Goal: Transaction & Acquisition: Book appointment/travel/reservation

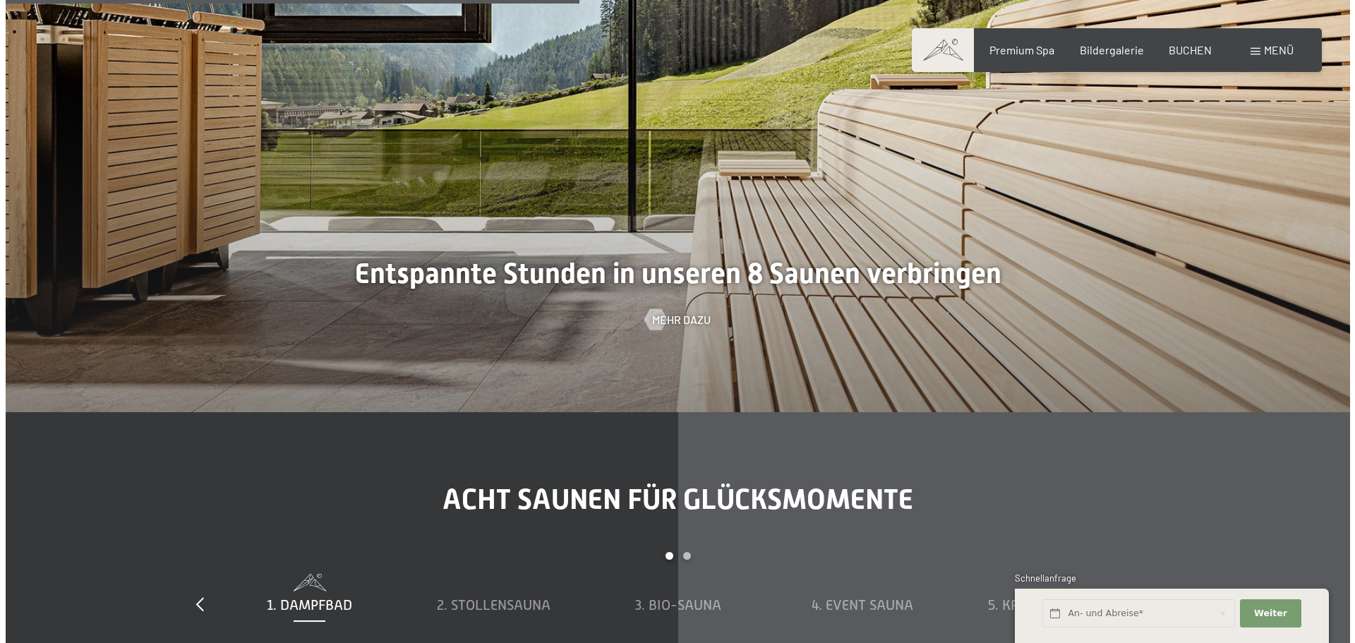
scroll to position [4727, 0]
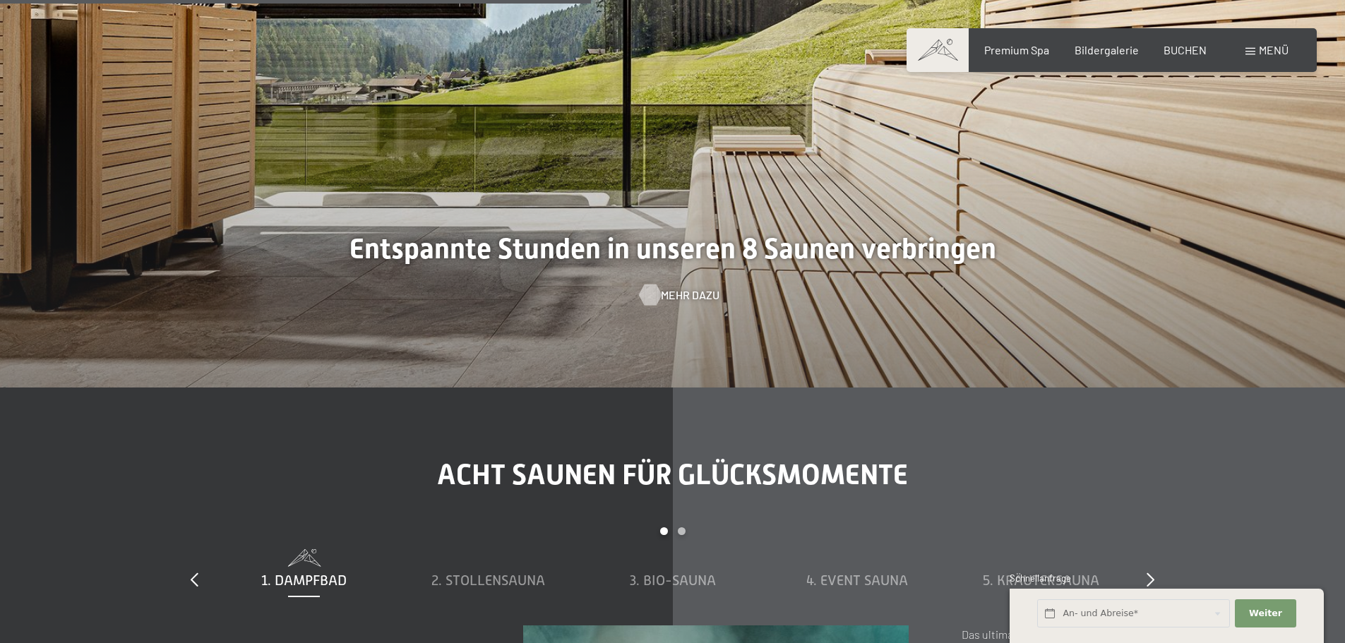
click at [673, 287] on span "Mehr dazu" at bounding box center [690, 295] width 59 height 16
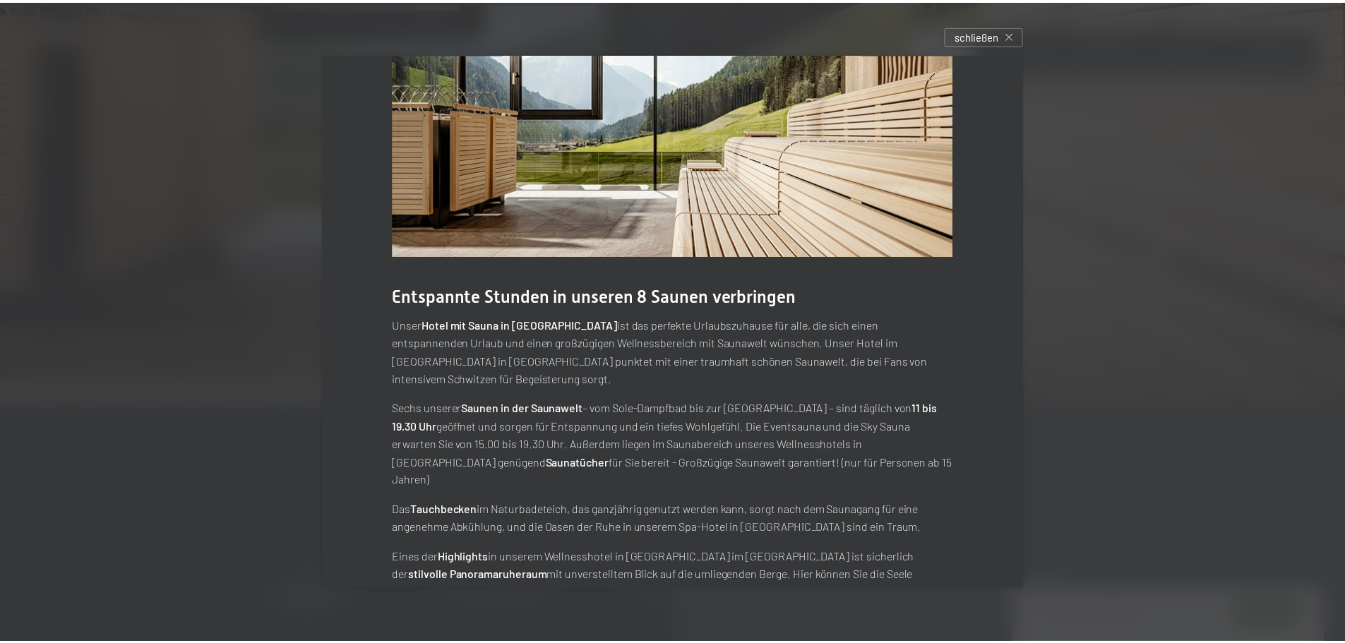
scroll to position [79, 0]
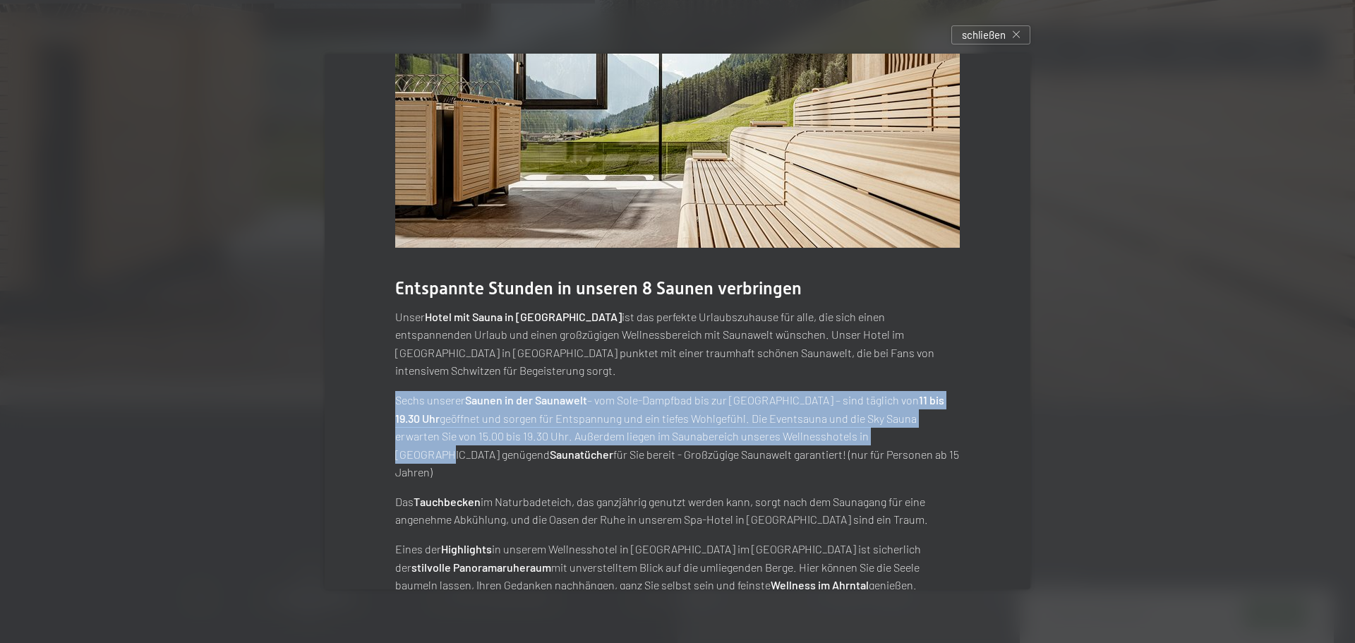
drag, startPoint x: 412, startPoint y: 383, endPoint x: 864, endPoint y: 421, distance: 453.5
click at [864, 421] on p "Sechs unserer Saunen in der Saunawelt – vom [GEOGRAPHIC_DATA] bis zur [GEOGRAPH…" at bounding box center [677, 436] width 565 height 90
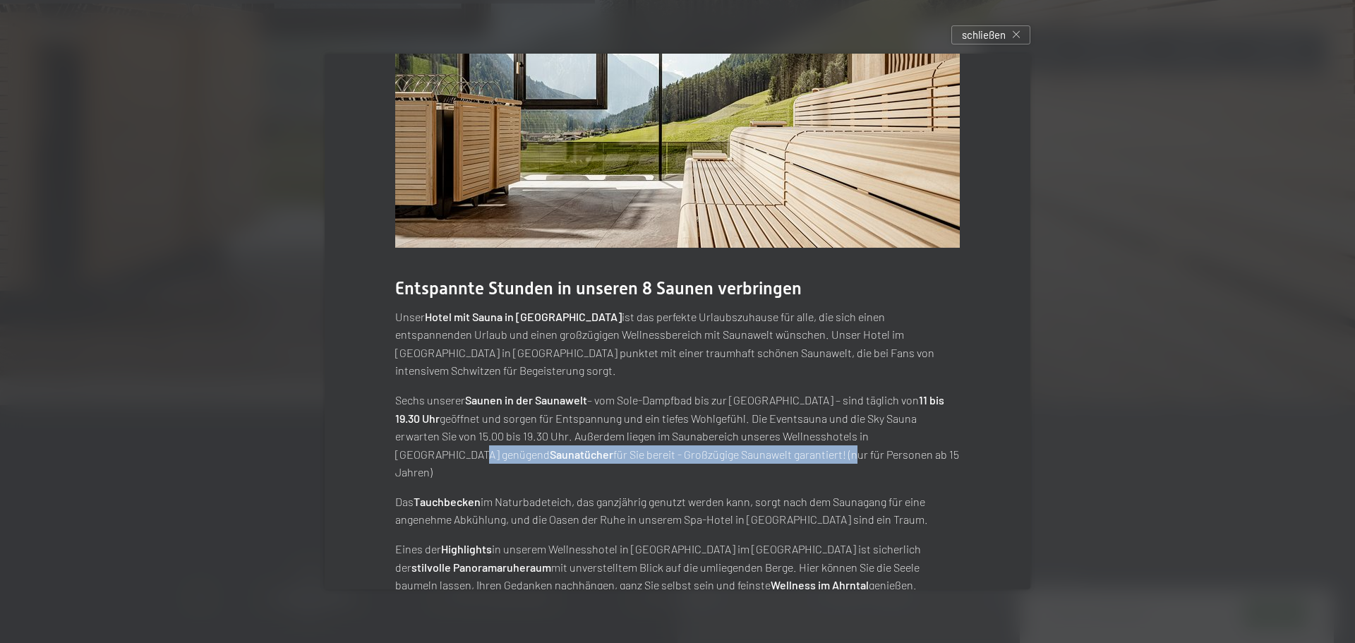
drag, startPoint x: 465, startPoint y: 438, endPoint x: 752, endPoint y: 442, distance: 286.7
click at [752, 442] on p "Sechs unserer Saunen in der Saunawelt – vom [GEOGRAPHIC_DATA] bis zur [GEOGRAPH…" at bounding box center [677, 436] width 565 height 90
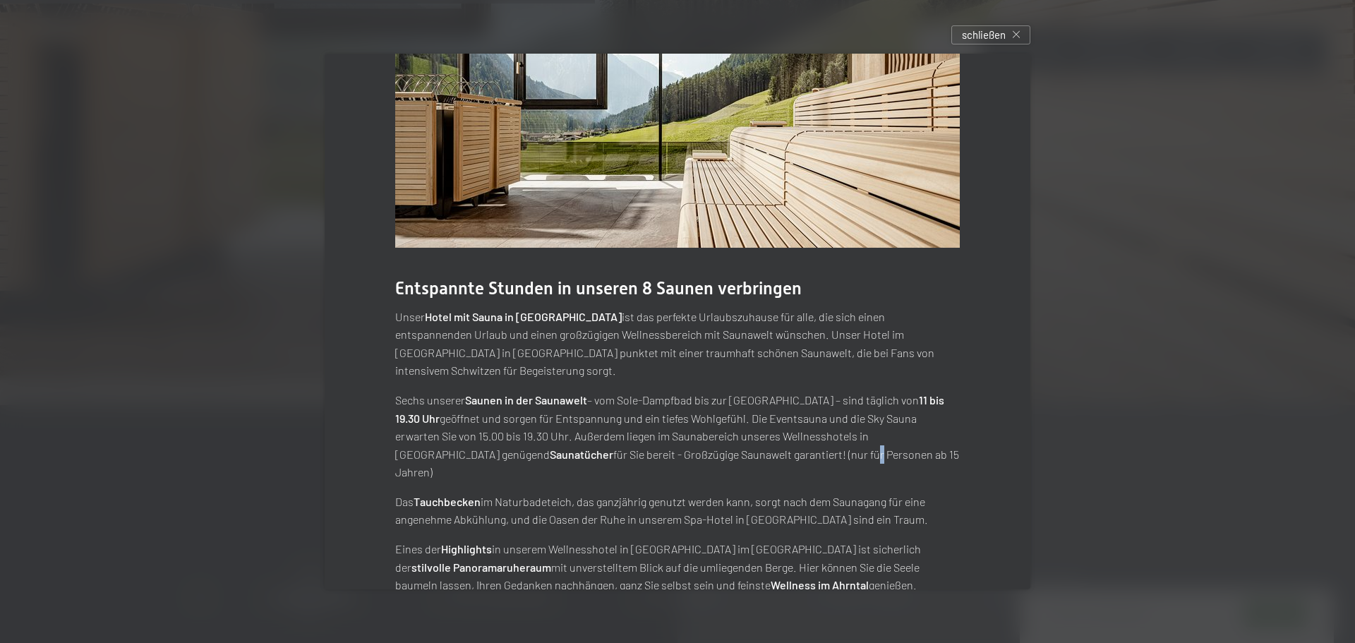
click at [777, 436] on p "Sechs unserer Saunen in der Saunawelt – vom [GEOGRAPHIC_DATA] bis zur [GEOGRAPH…" at bounding box center [677, 436] width 565 height 90
drag, startPoint x: 726, startPoint y: 441, endPoint x: 918, endPoint y: 441, distance: 192.0
click at [911, 441] on p "Sechs unserer Saunen in der Saunawelt – vom [GEOGRAPHIC_DATA] bis zur [GEOGRAPH…" at bounding box center [677, 436] width 565 height 90
click at [940, 440] on p "Sechs unserer Saunen in der Saunawelt – vom [GEOGRAPHIC_DATA] bis zur [GEOGRAPH…" at bounding box center [677, 436] width 565 height 90
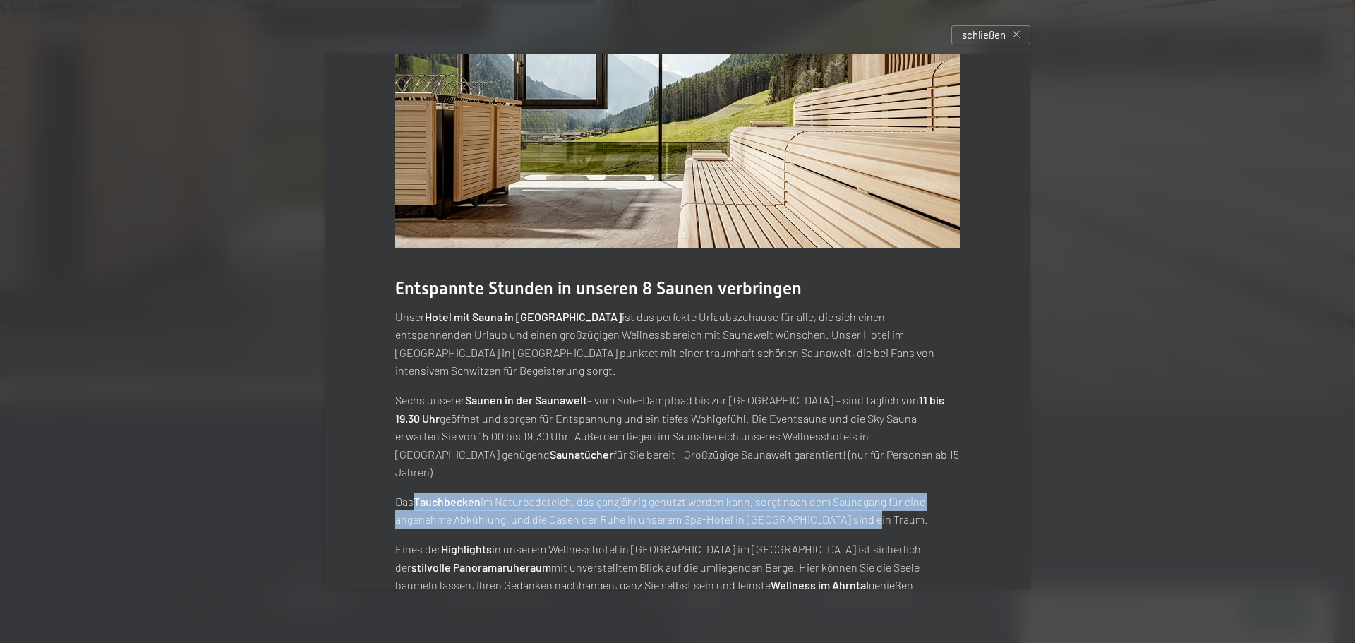
drag, startPoint x: 424, startPoint y: 467, endPoint x: 926, endPoint y: 486, distance: 502.3
click at [926, 493] on p "Das Tauchbecken im Naturbadeteich, das ganzjährig genutzt werden kann, sorgt na…" at bounding box center [677, 511] width 565 height 36
click at [928, 493] on p "Das Tauchbecken im Naturbadeteich, das ganzjährig genutzt werden kann, sorgt na…" at bounding box center [677, 511] width 565 height 36
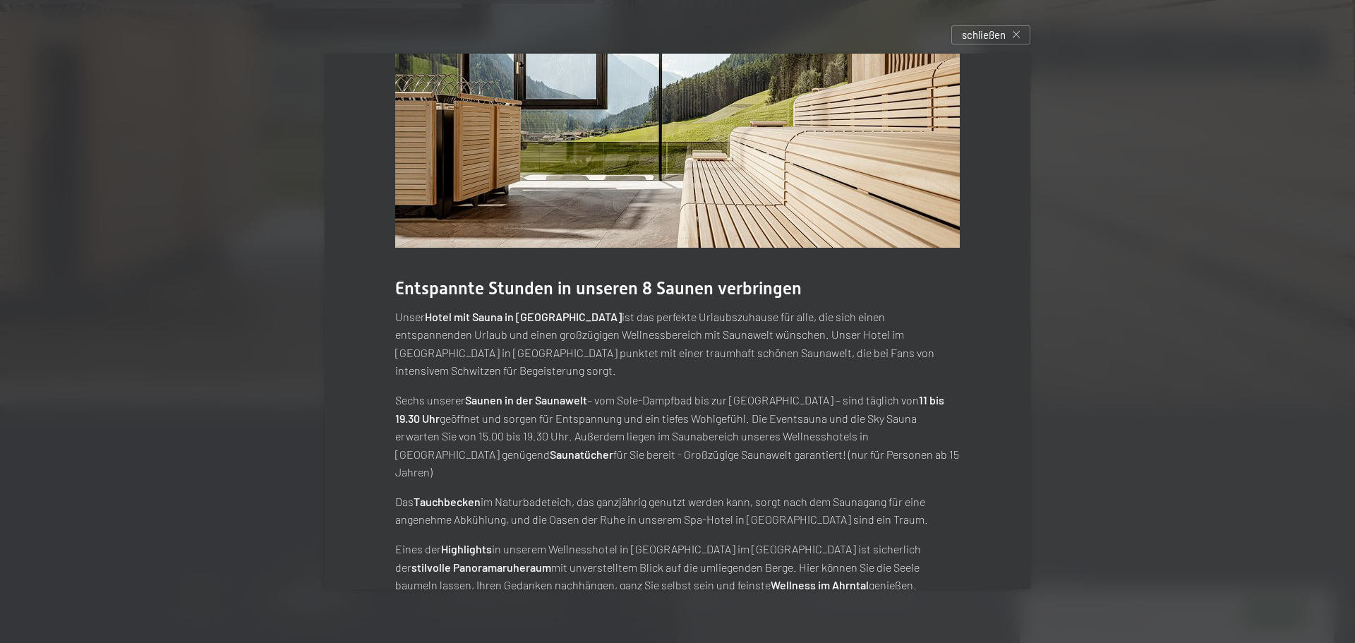
click at [1164, 421] on div at bounding box center [677, 321] width 1355 height 643
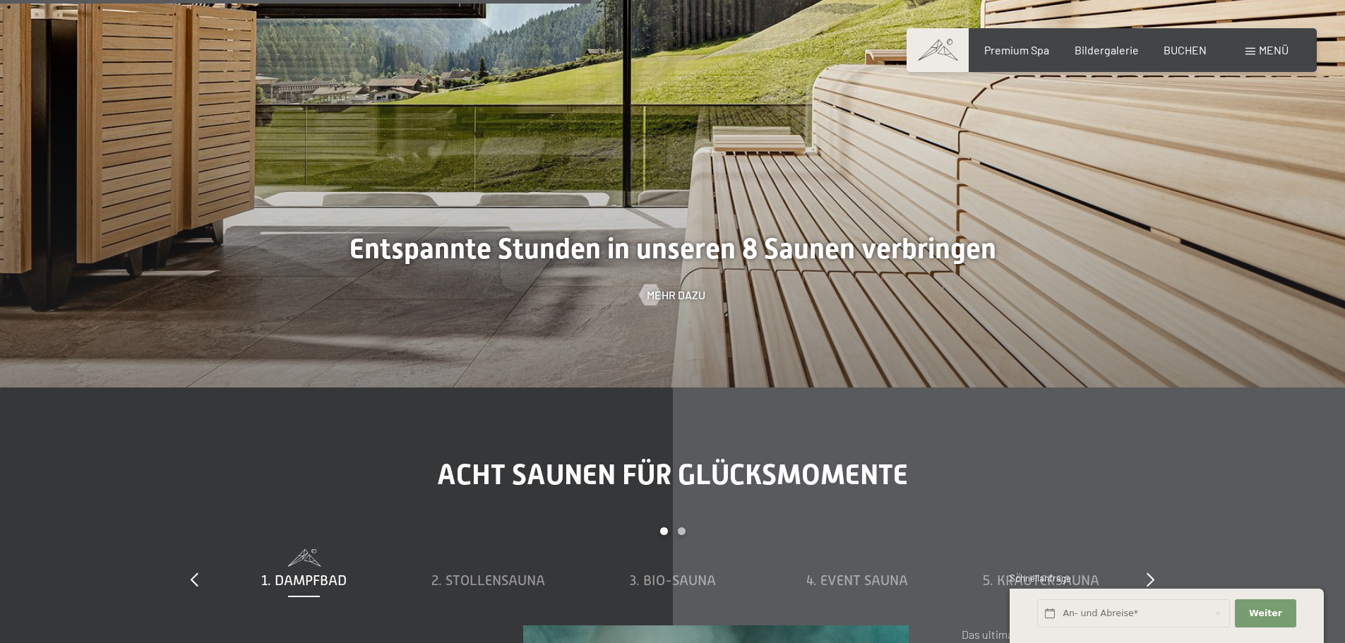
click at [1247, 44] on div "Menü" at bounding box center [1266, 50] width 43 height 16
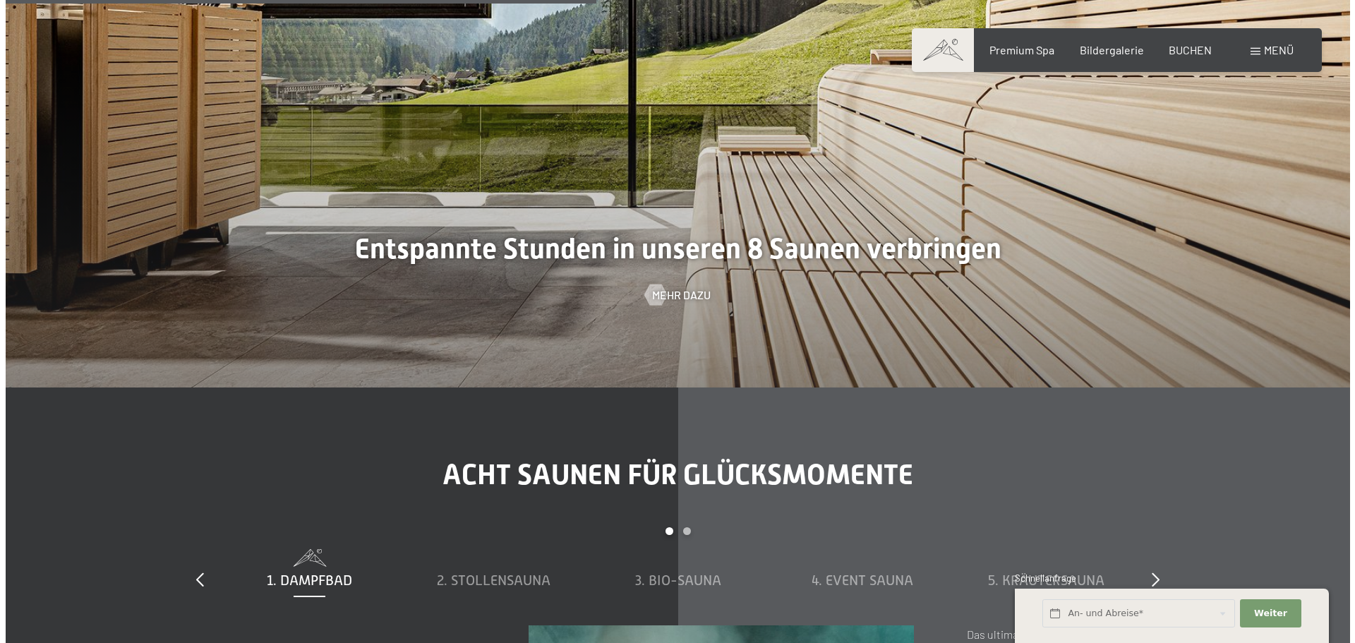
scroll to position [4745, 0]
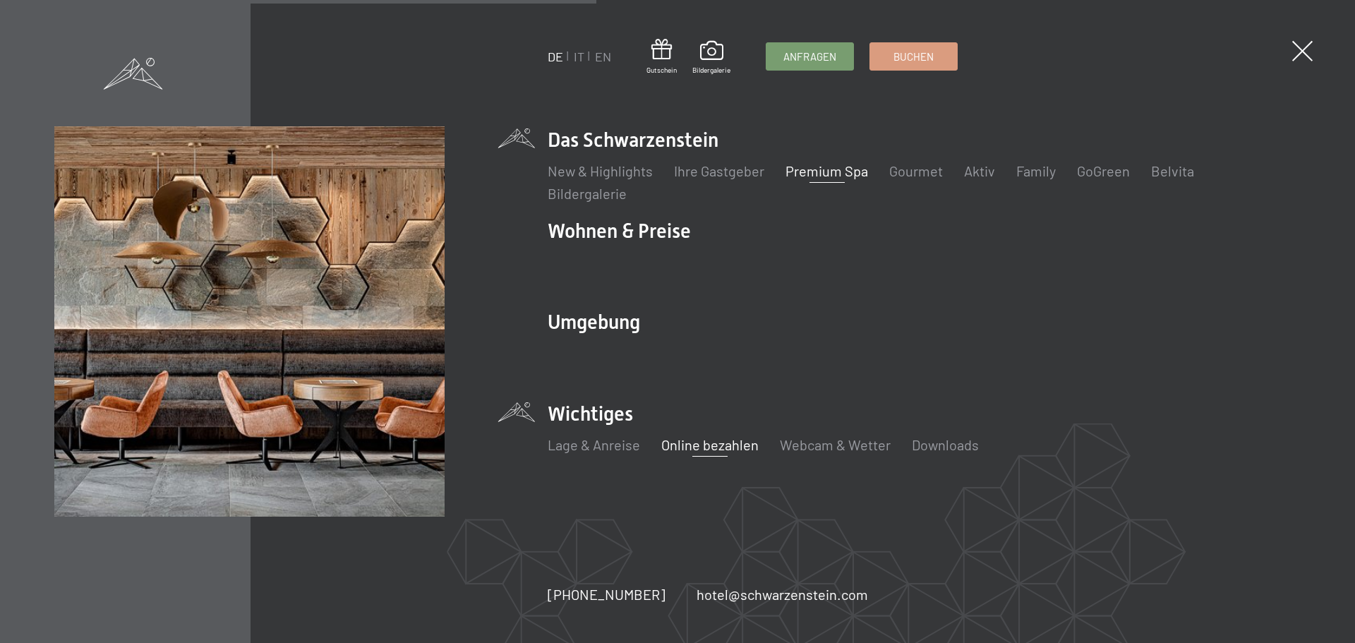
click at [729, 446] on link "Online bezahlen" at bounding box center [710, 444] width 97 height 17
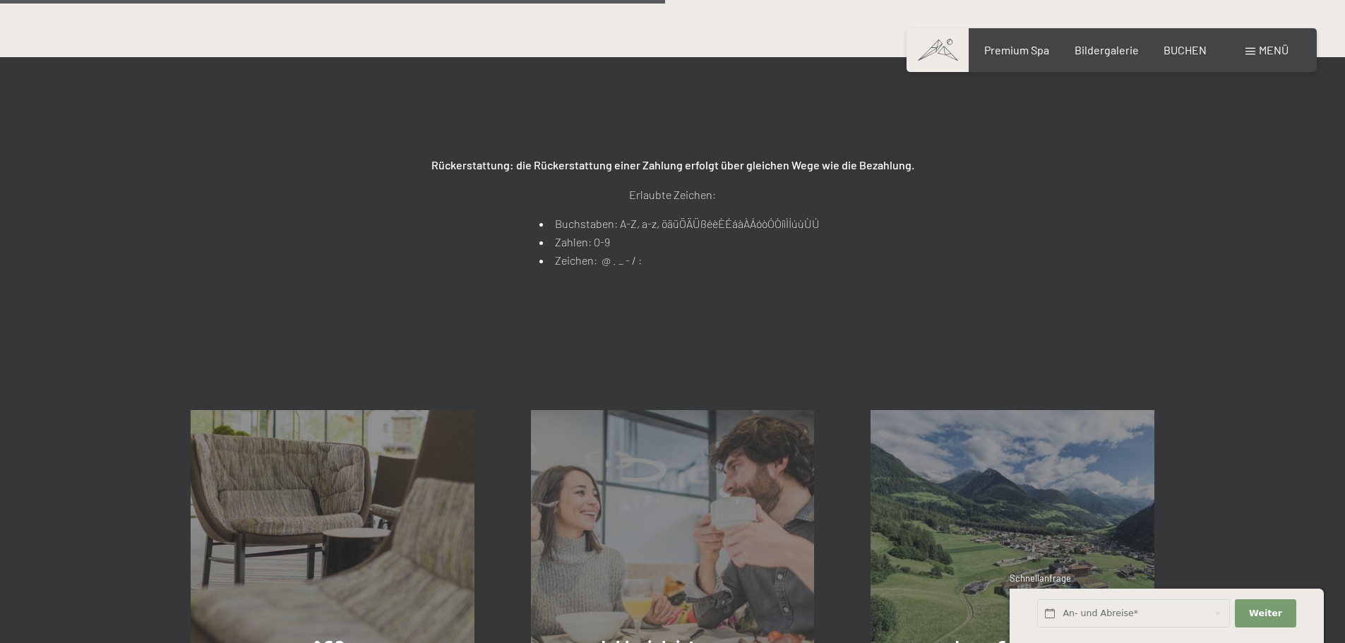
scroll to position [706, 0]
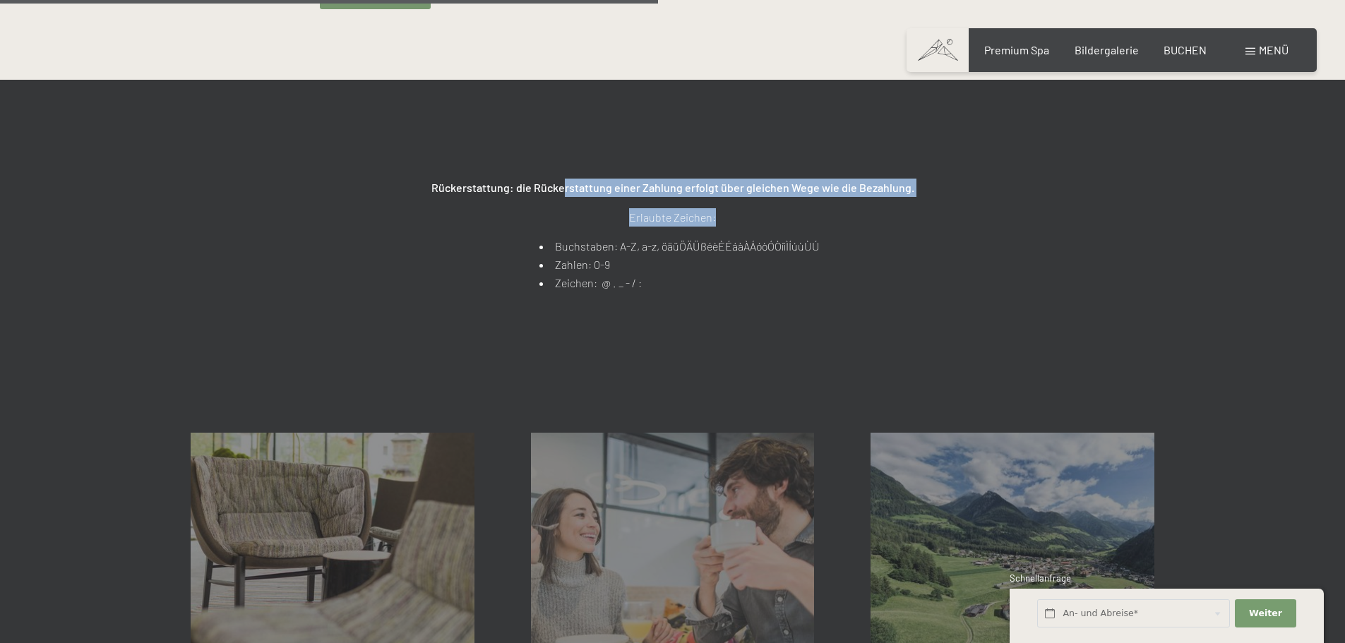
drag, startPoint x: 589, startPoint y: 195, endPoint x: 907, endPoint y: 209, distance: 318.7
click at [907, 209] on div "Rückerstattung: die Rückerstattung einer Zahlung erfolgt über gleichen Wege wie…" at bounding box center [673, 220] width 706 height 141
click at [909, 209] on div "Rückerstattung: die Rückerstattung einer Zahlung erfolgt über gleichen Wege wie…" at bounding box center [673, 235] width 706 height 113
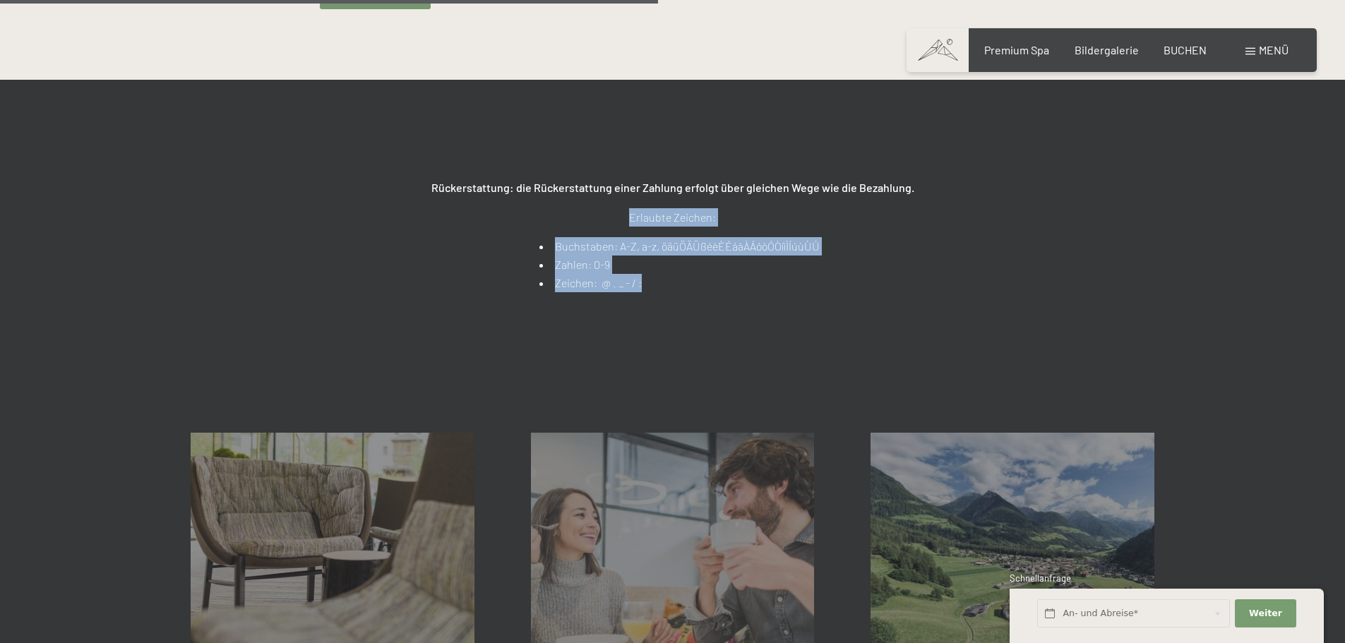
drag, startPoint x: 693, startPoint y: 235, endPoint x: 826, endPoint y: 316, distance: 155.2
click at [826, 316] on div "Rückerstattung: die Rückerstattung einer Zahlung erfolgt über gleichen Wege wie…" at bounding box center [672, 221] width 1345 height 282
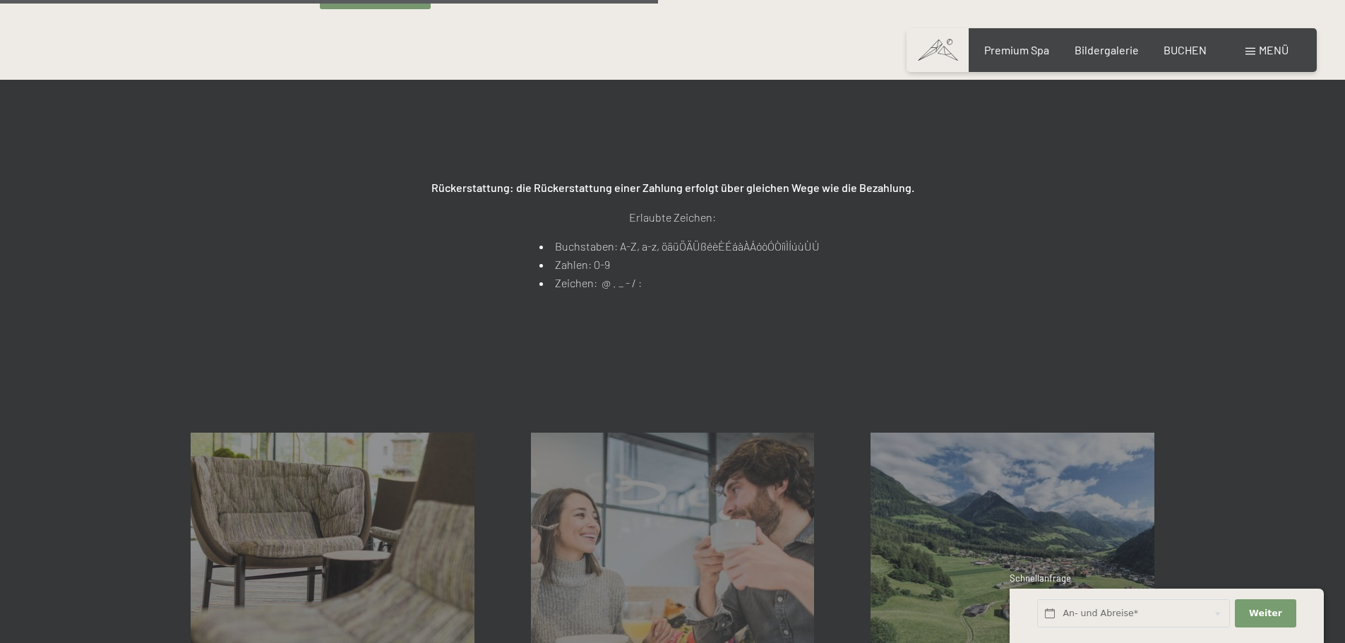
click at [826, 316] on div "Rückerstattung: die Rückerstattung einer Zahlung erfolgt über gleichen Wege wie…" at bounding box center [672, 221] width 1345 height 282
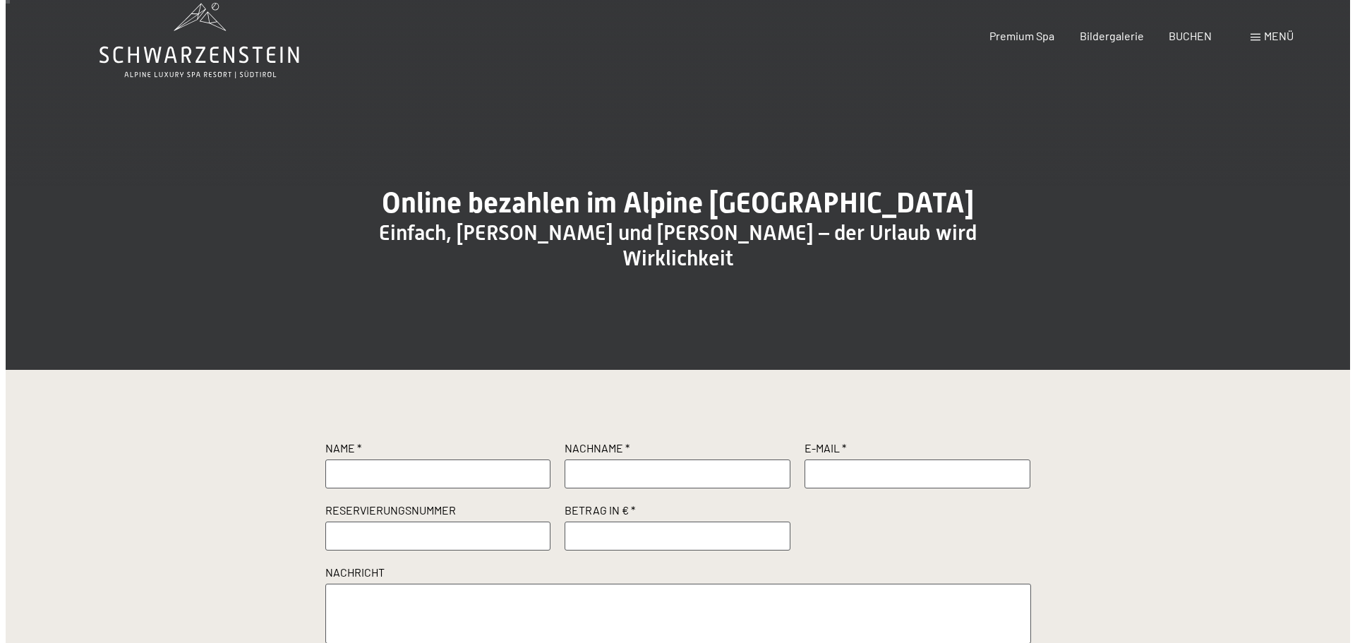
scroll to position [71, 0]
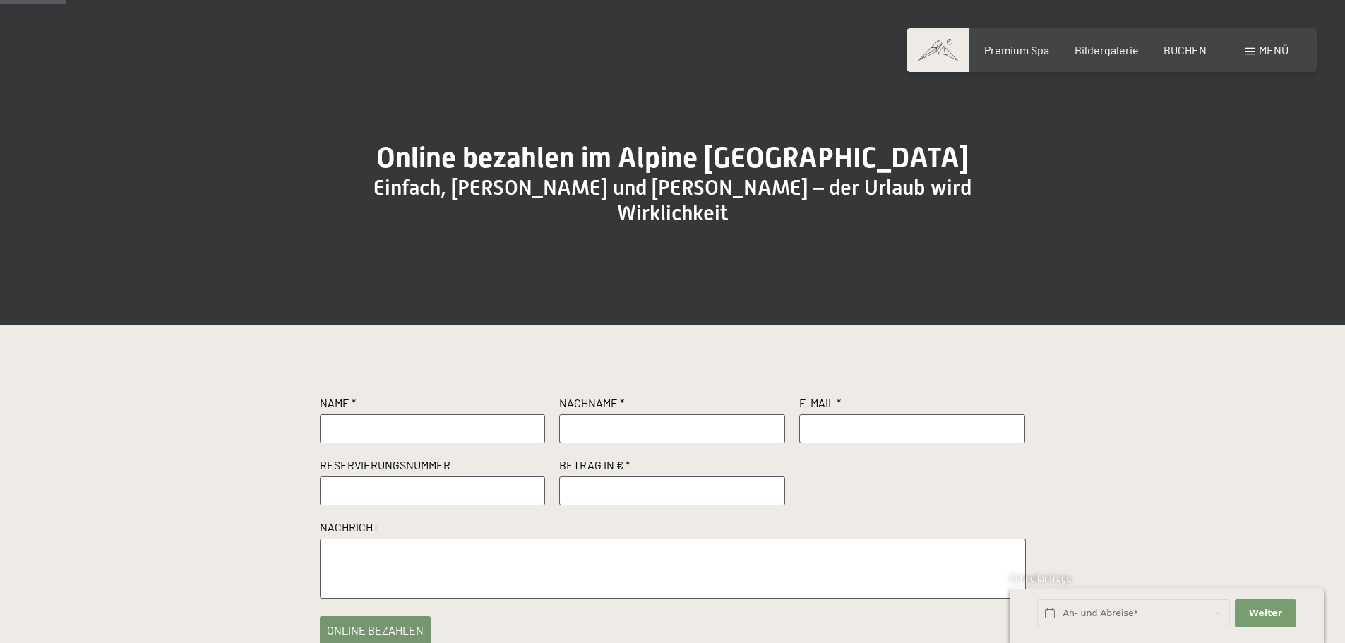
click at [1278, 47] on span "Menü" at bounding box center [1274, 49] width 30 height 13
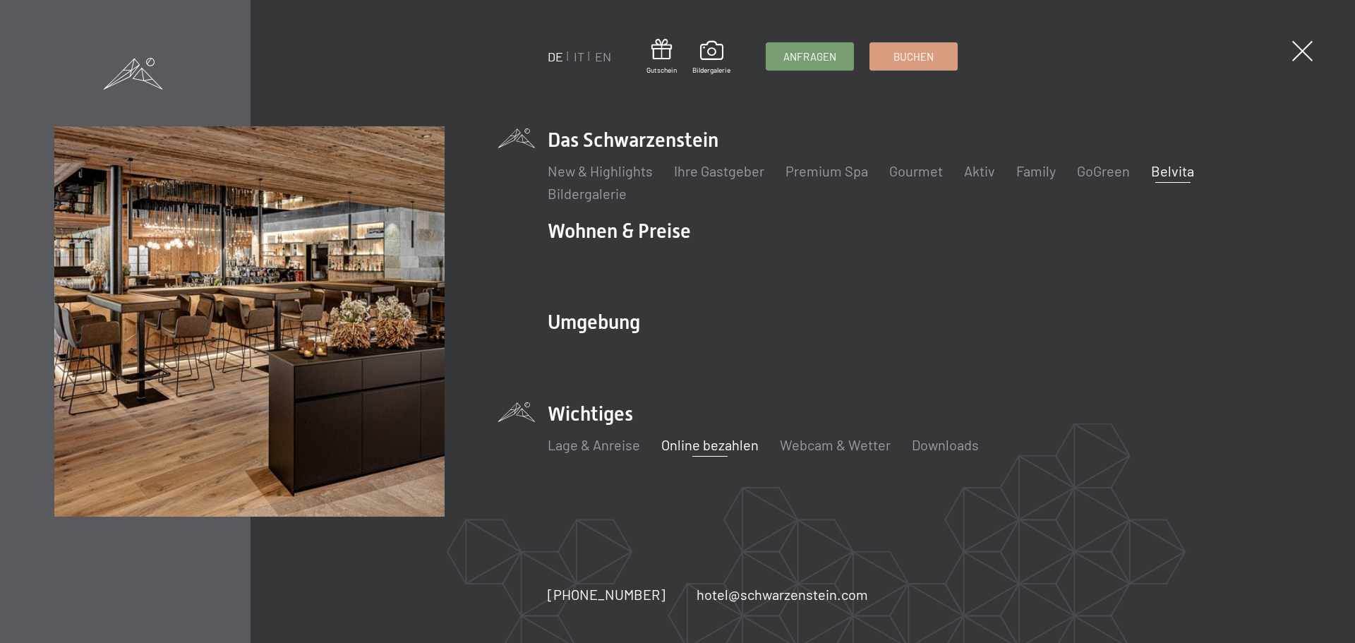
click at [1155, 171] on link "Belvita" at bounding box center [1172, 170] width 43 height 17
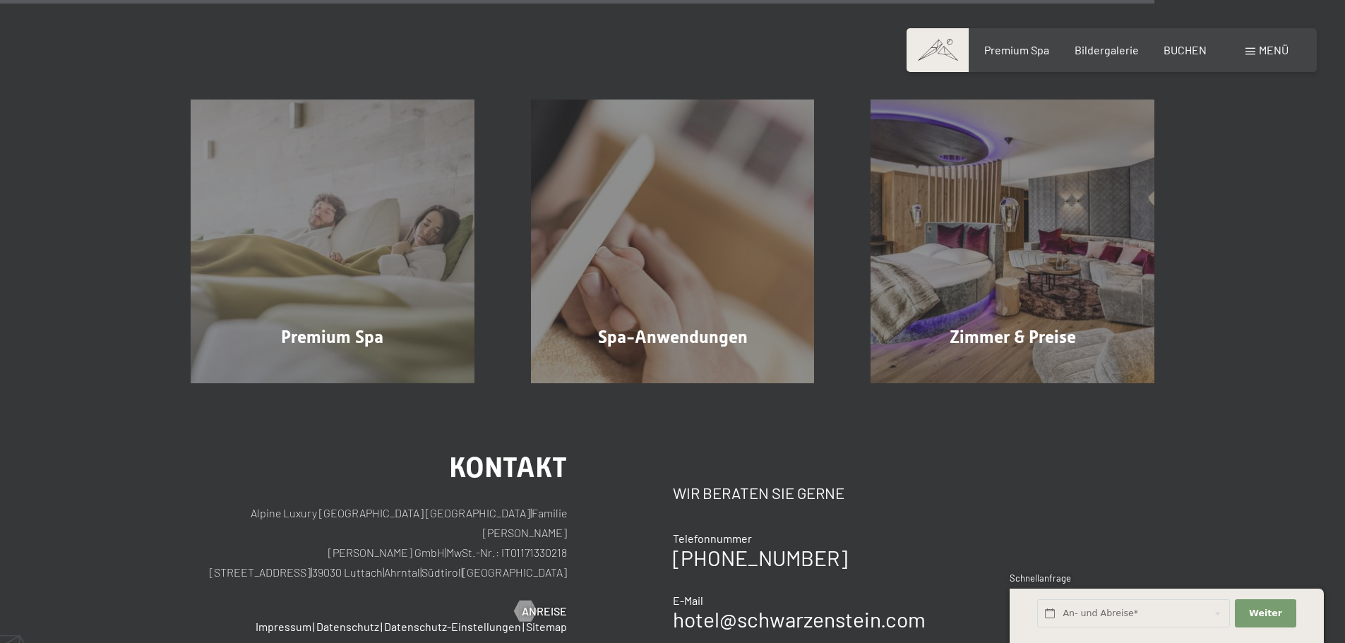
scroll to position [2254, 0]
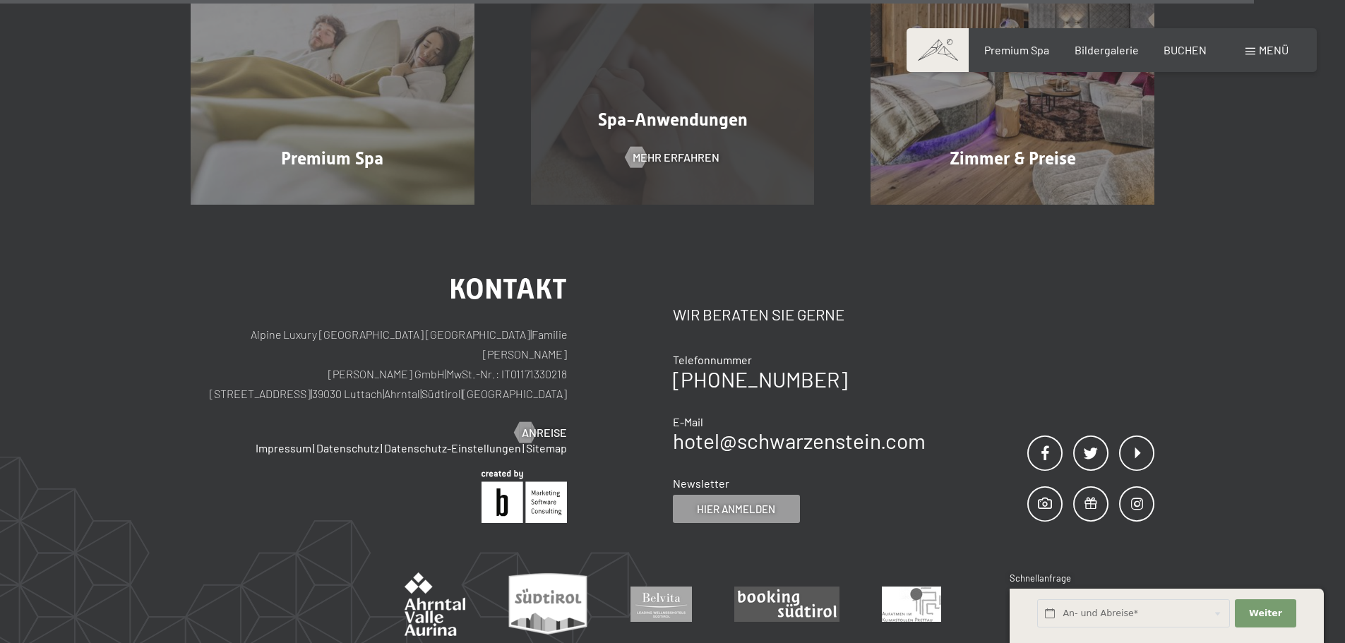
click at [602, 109] on span "Spa-Anwendungen" at bounding box center [673, 119] width 150 height 20
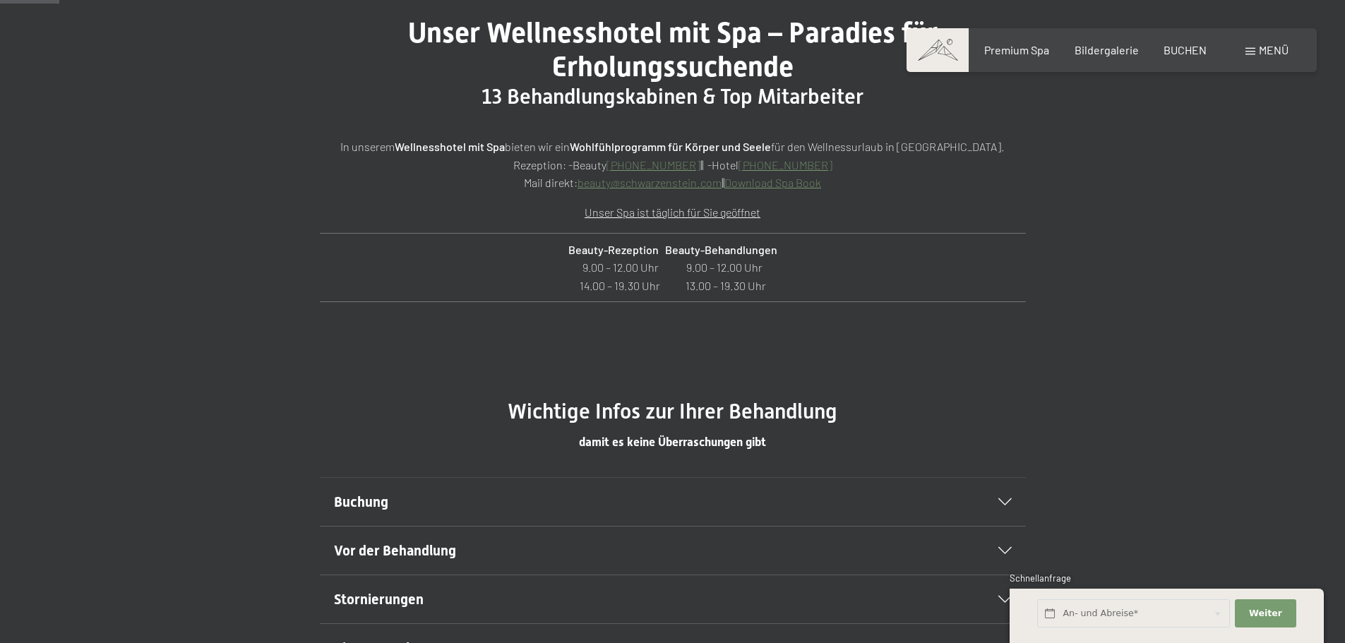
scroll to position [494, 0]
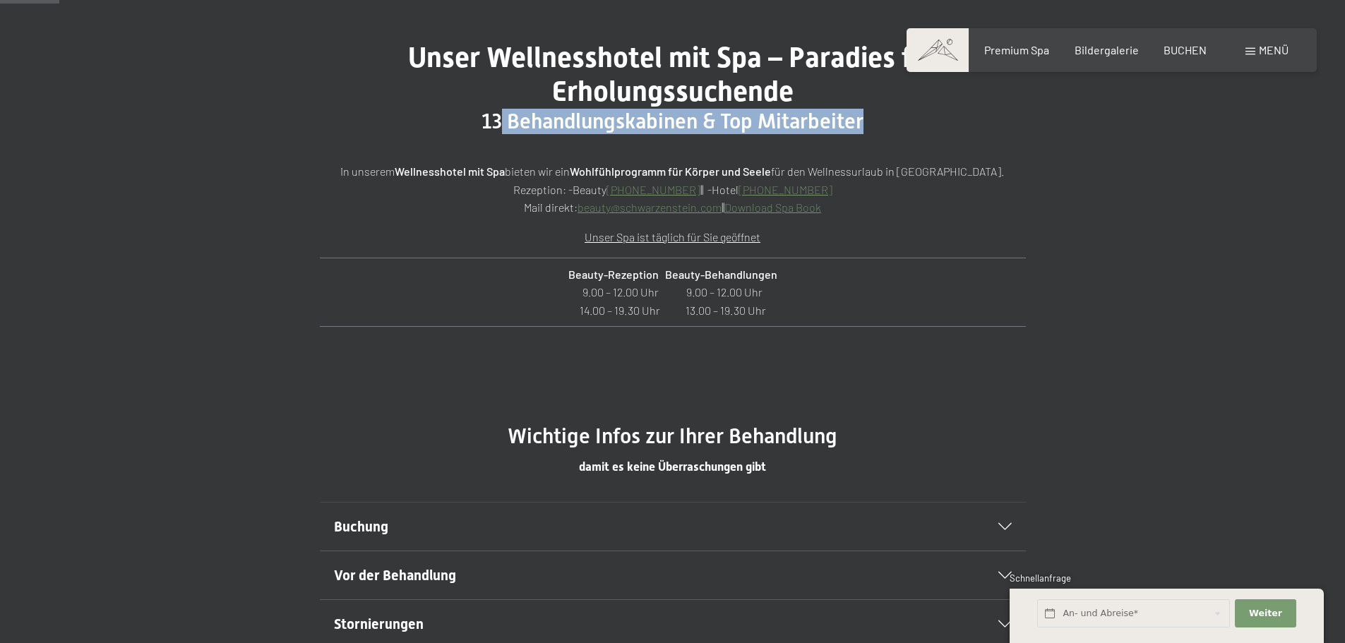
drag, startPoint x: 512, startPoint y: 127, endPoint x: 885, endPoint y: 129, distance: 372.8
click at [881, 129] on h2 "13 Behandlungskabinen & Top Mitarbeiter" at bounding box center [673, 121] width 706 height 25
click at [885, 129] on h2 "13 Behandlungskabinen & Top Mitarbeiter" at bounding box center [673, 121] width 706 height 25
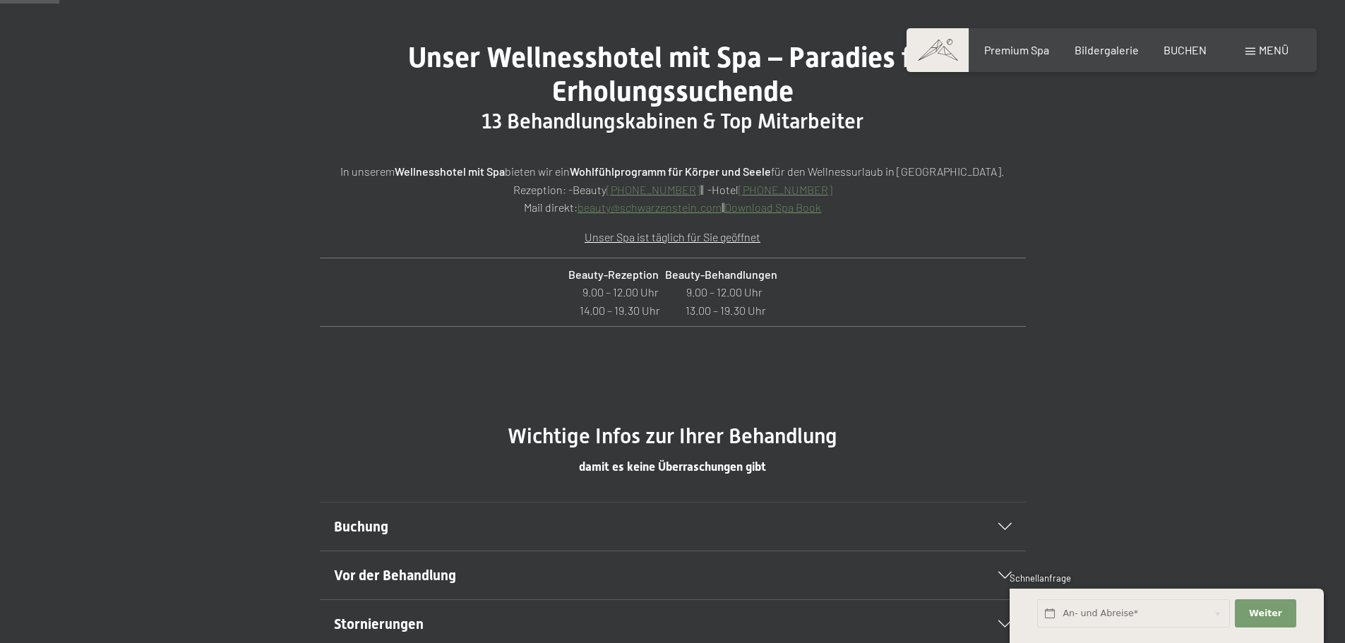
drag, startPoint x: 576, startPoint y: 269, endPoint x: 790, endPoint y: 306, distance: 217.2
click at [789, 306] on p "Beauty-Rezeption Beauty-Behandlungen 9.00 – 12.00 Uhr 9.00 – 12.00 Uhr 14.00 – …" at bounding box center [672, 292] width 685 height 54
click at [791, 306] on p "Beauty-Rezeption Beauty-Behandlungen 9.00 – 12.00 Uhr 9.00 – 12.00 Uhr 14.00 – …" at bounding box center [672, 292] width 685 height 54
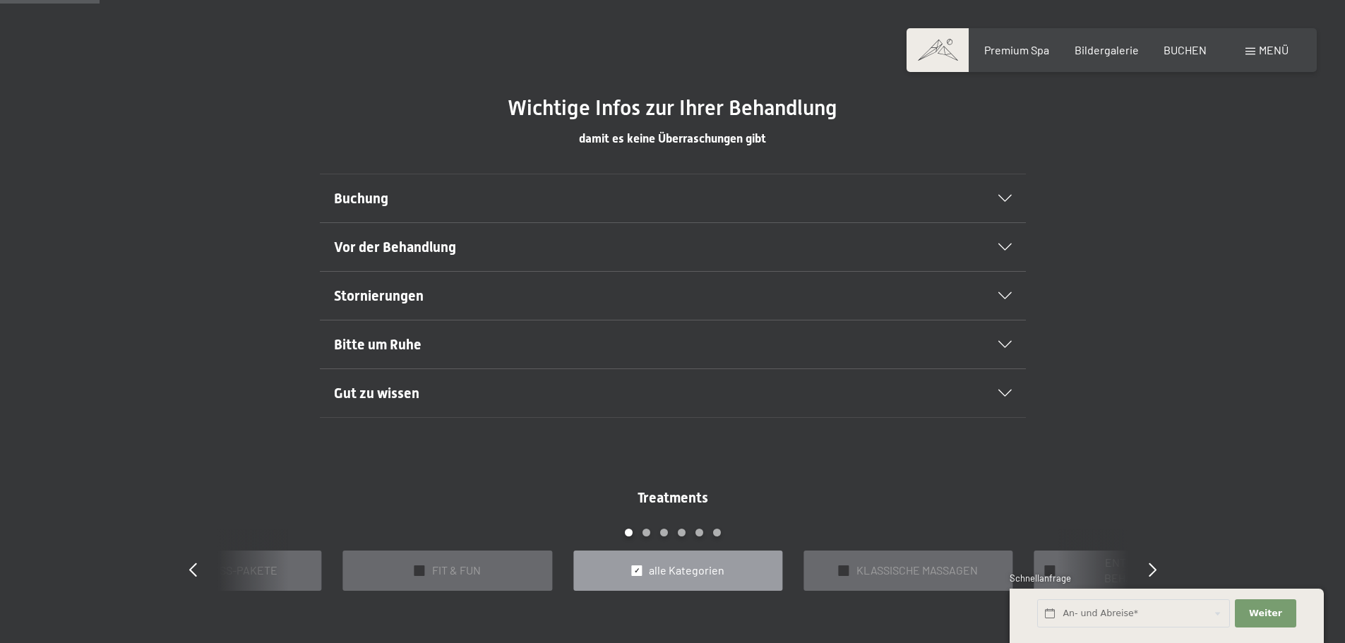
scroll to position [847, 0]
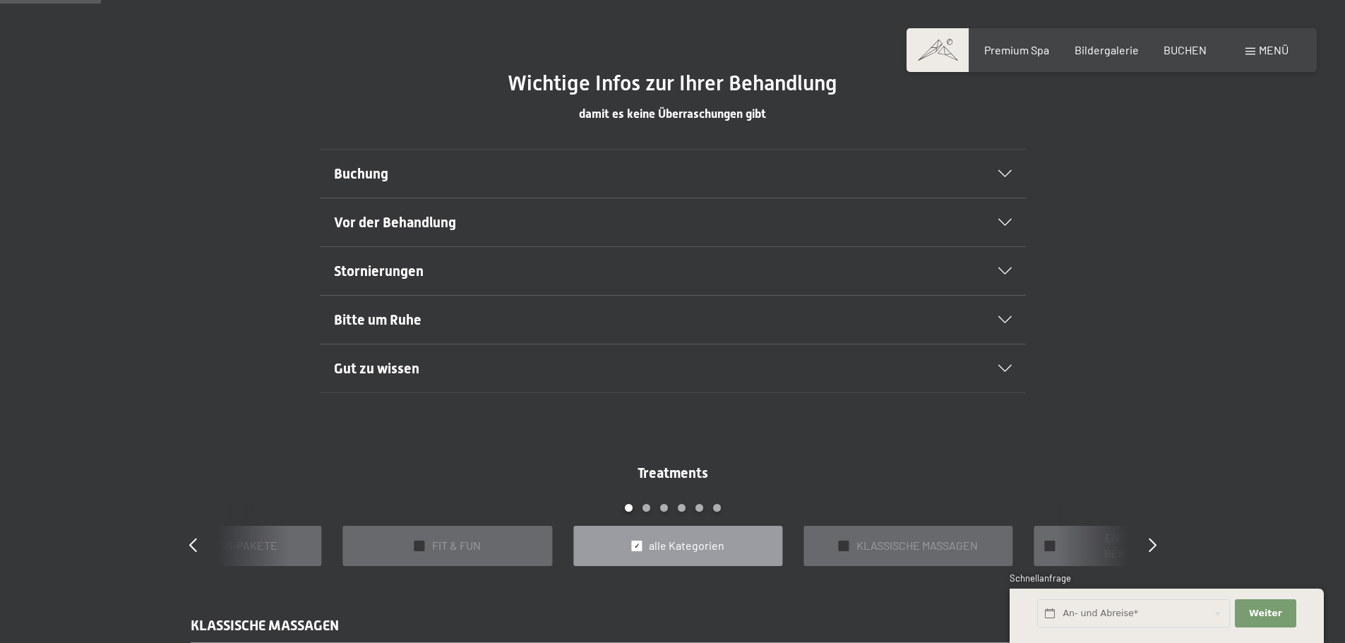
click at [420, 167] on h2 "Buchung" at bounding box center [639, 174] width 610 height 20
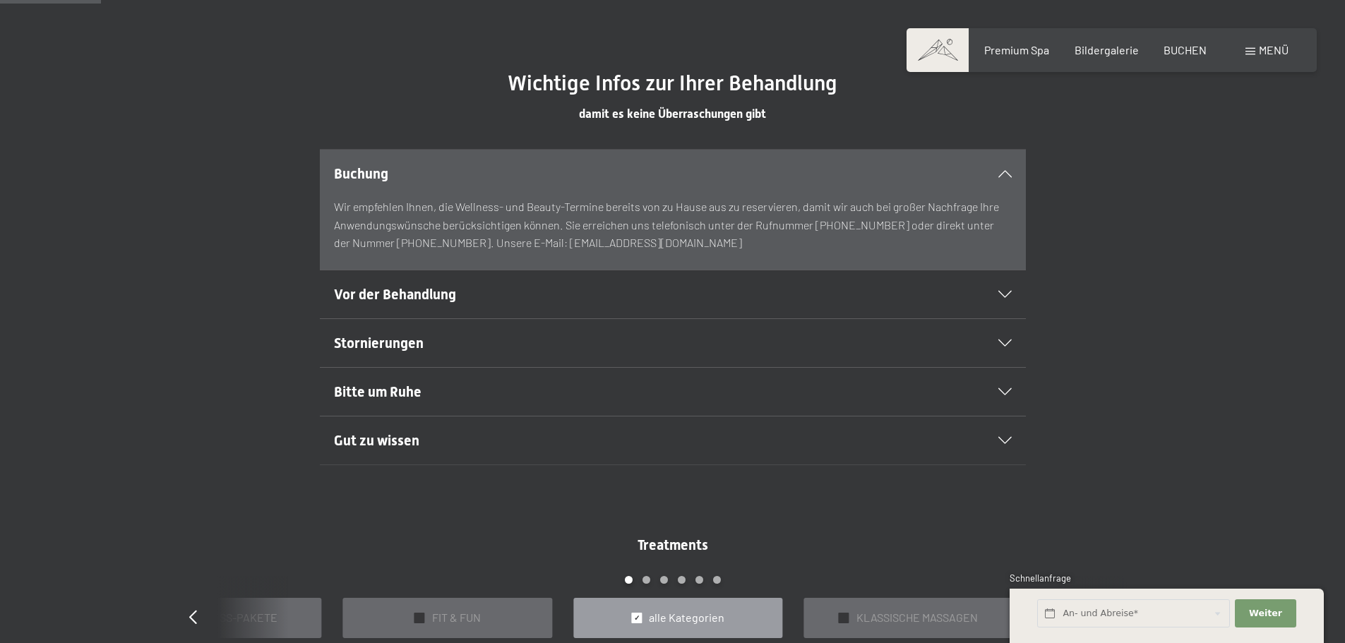
click at [420, 167] on h2 "Buchung" at bounding box center [639, 174] width 610 height 20
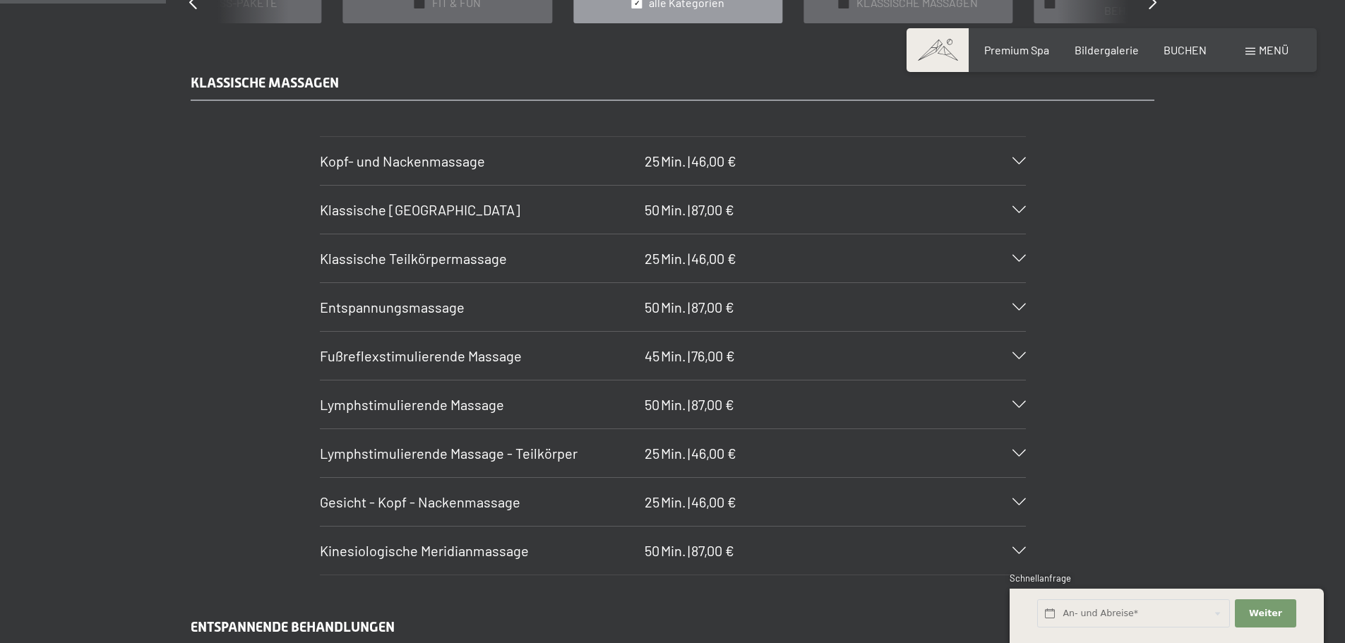
scroll to position [1412, 0]
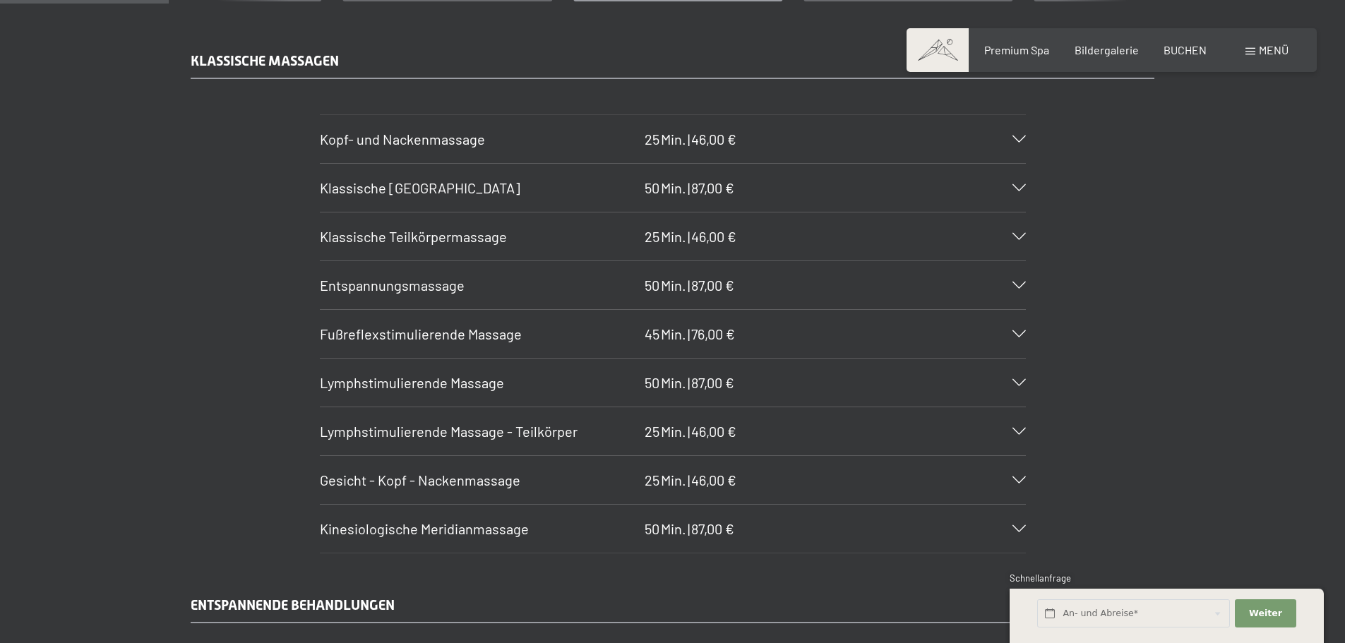
click at [732, 188] on span "87,00 €" at bounding box center [712, 187] width 43 height 17
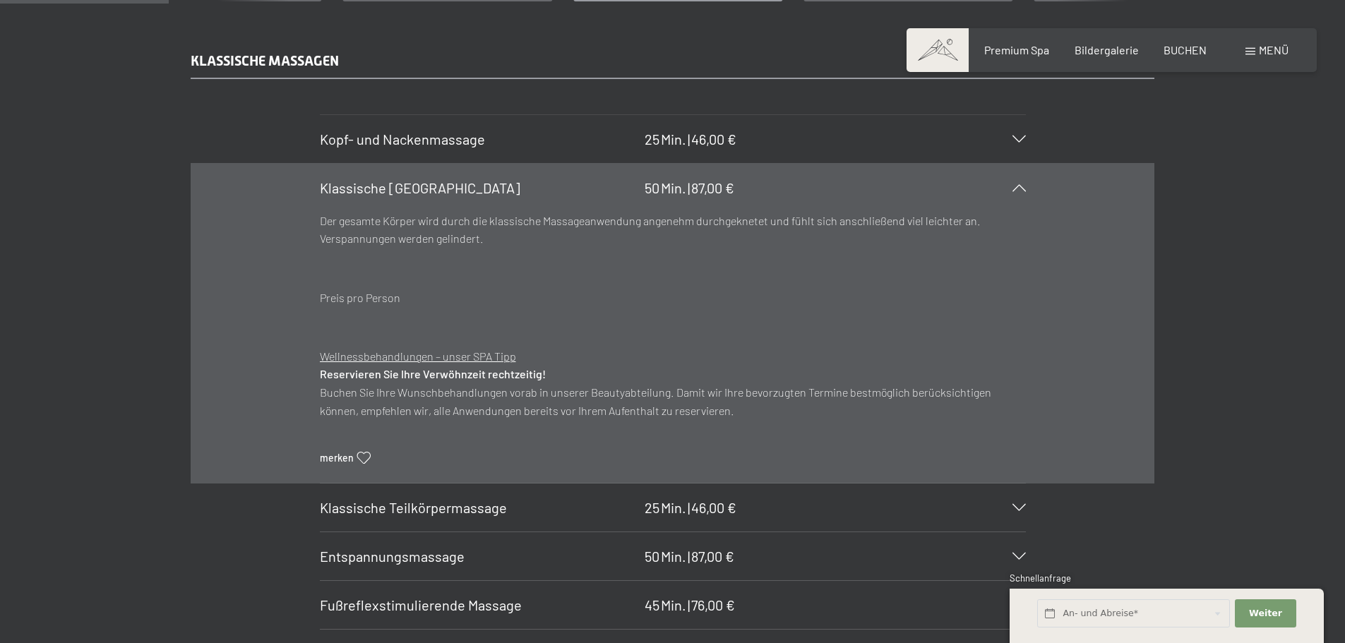
click at [703, 182] on span "87,00 €" at bounding box center [712, 187] width 43 height 17
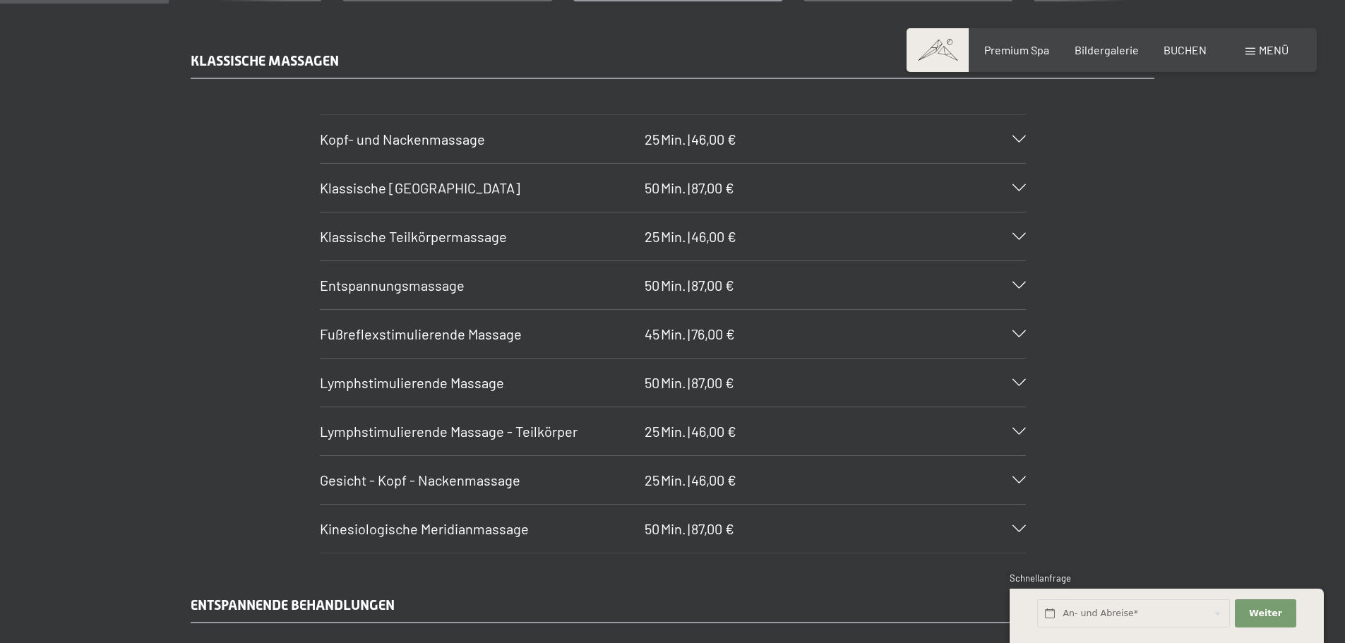
click at [703, 182] on span "87,00 €" at bounding box center [712, 187] width 43 height 17
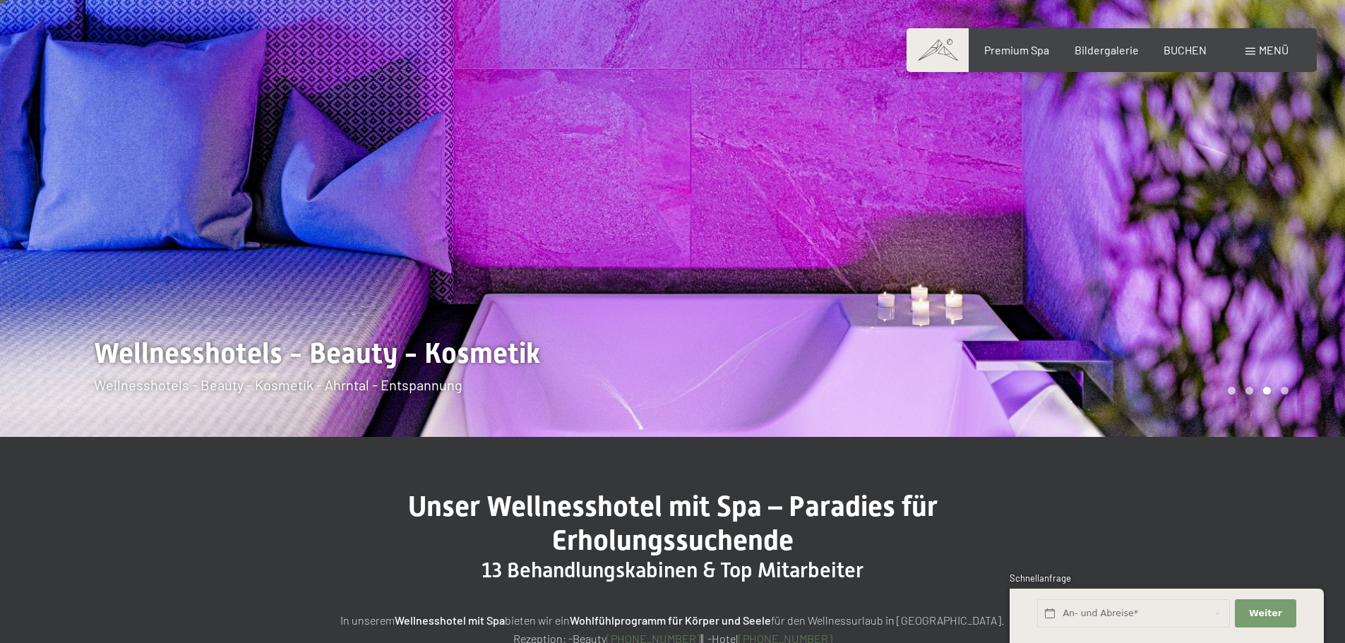
scroll to position [0, 0]
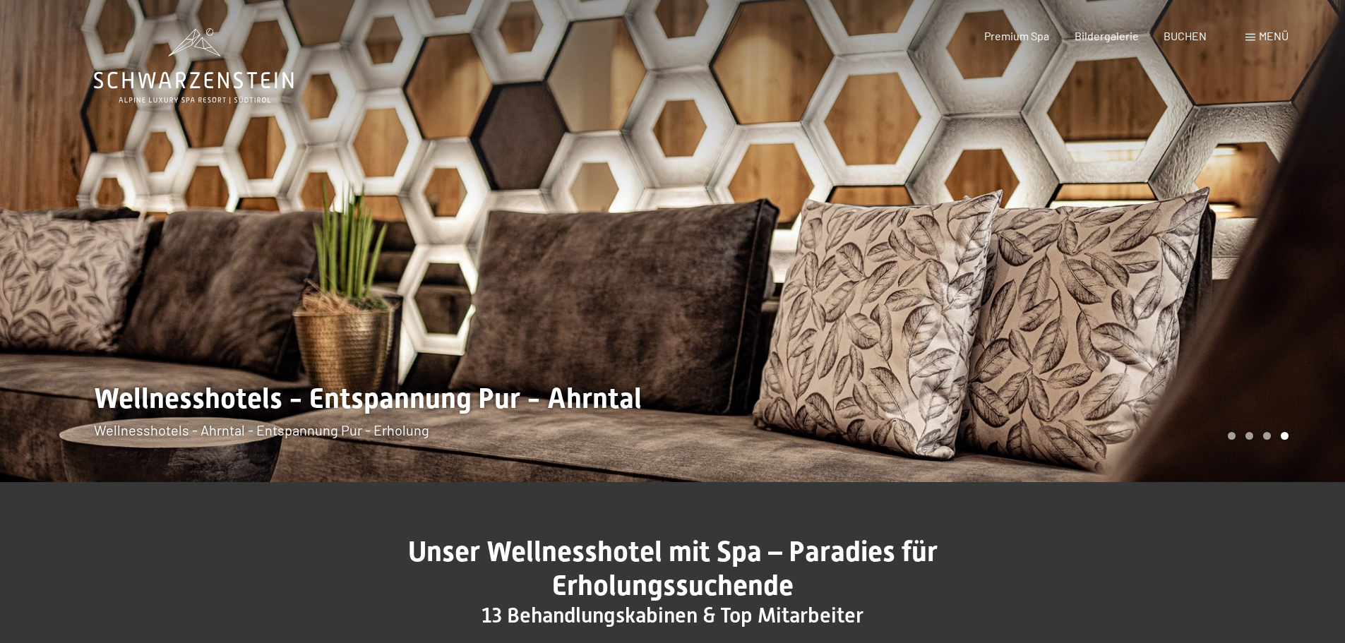
click at [1137, 217] on div at bounding box center [1009, 241] width 673 height 482
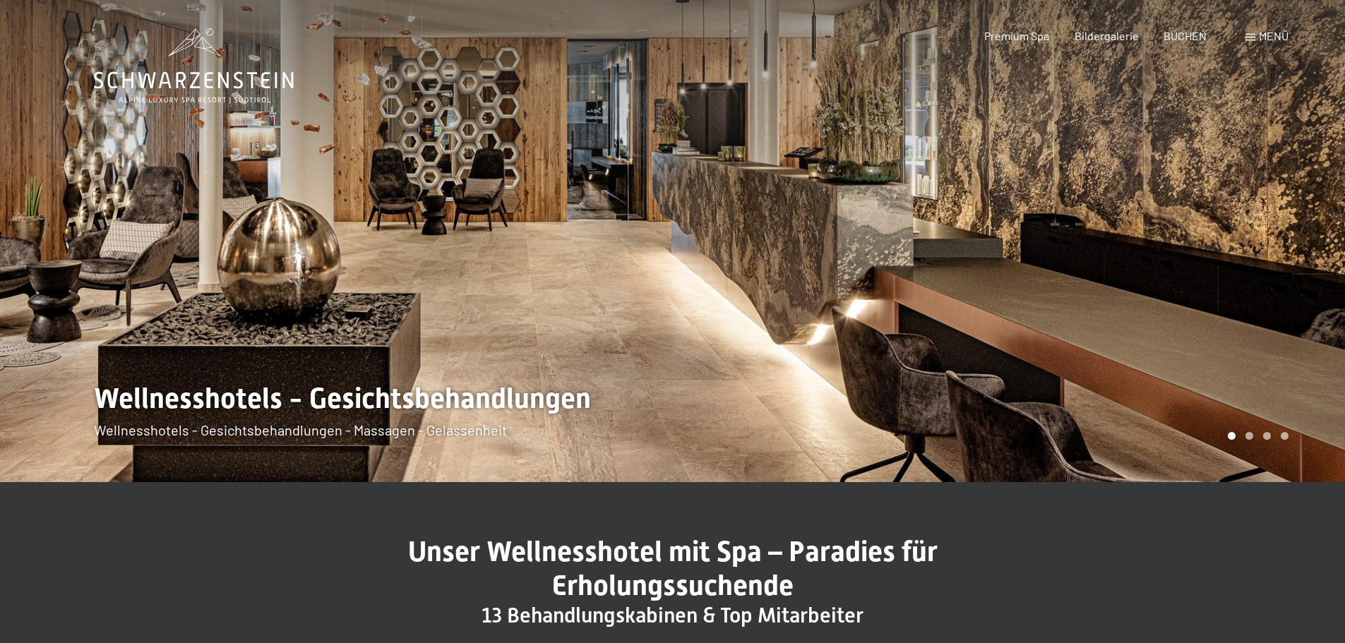
click at [1133, 217] on div at bounding box center [1009, 241] width 673 height 482
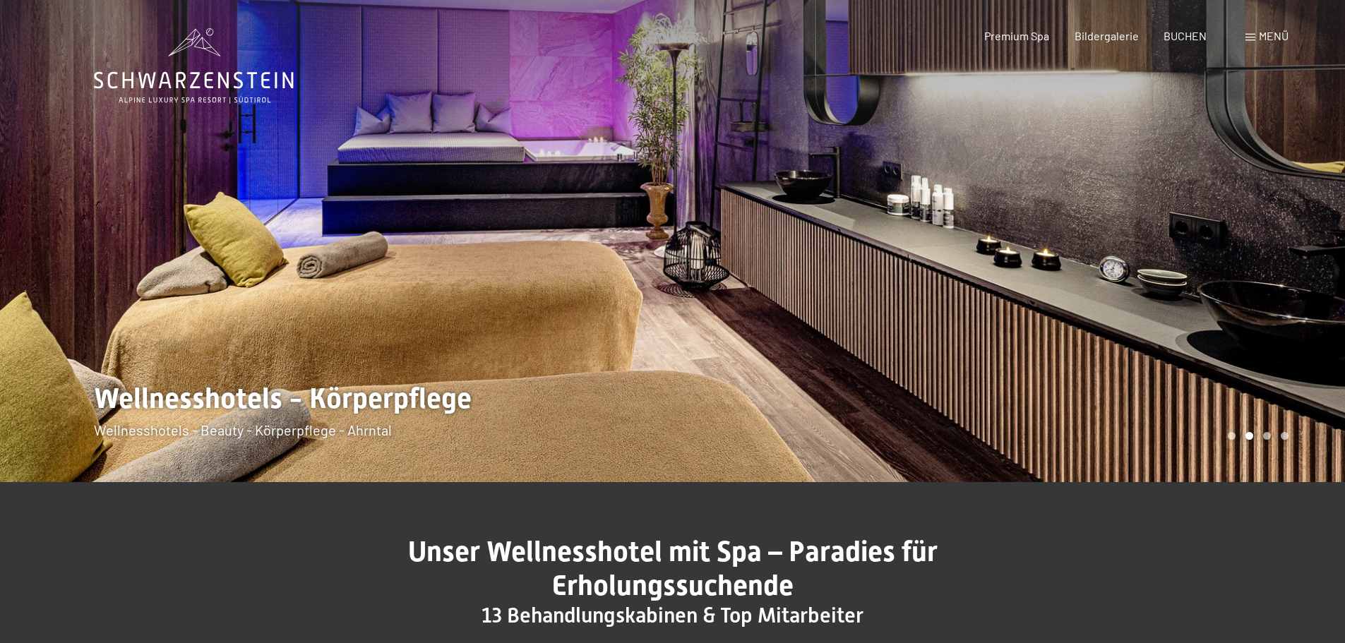
click at [1133, 217] on div at bounding box center [1009, 241] width 673 height 482
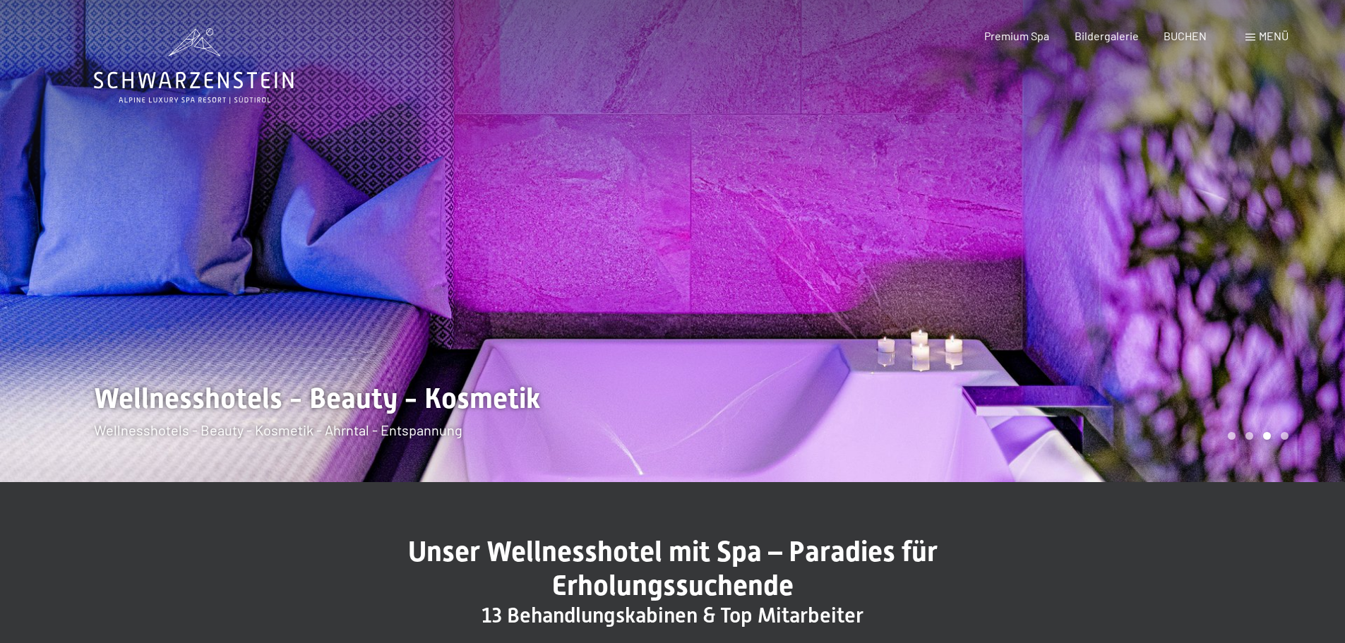
click at [1133, 217] on div at bounding box center [1009, 241] width 673 height 482
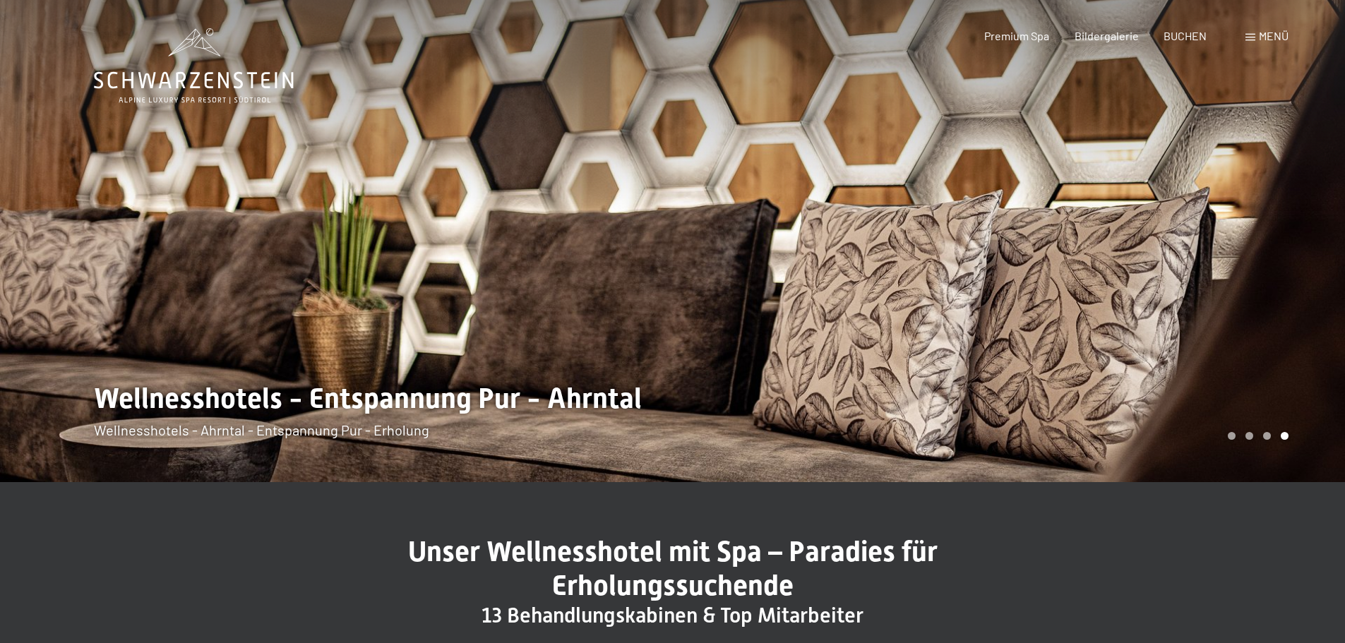
click at [1133, 217] on div at bounding box center [1009, 241] width 673 height 482
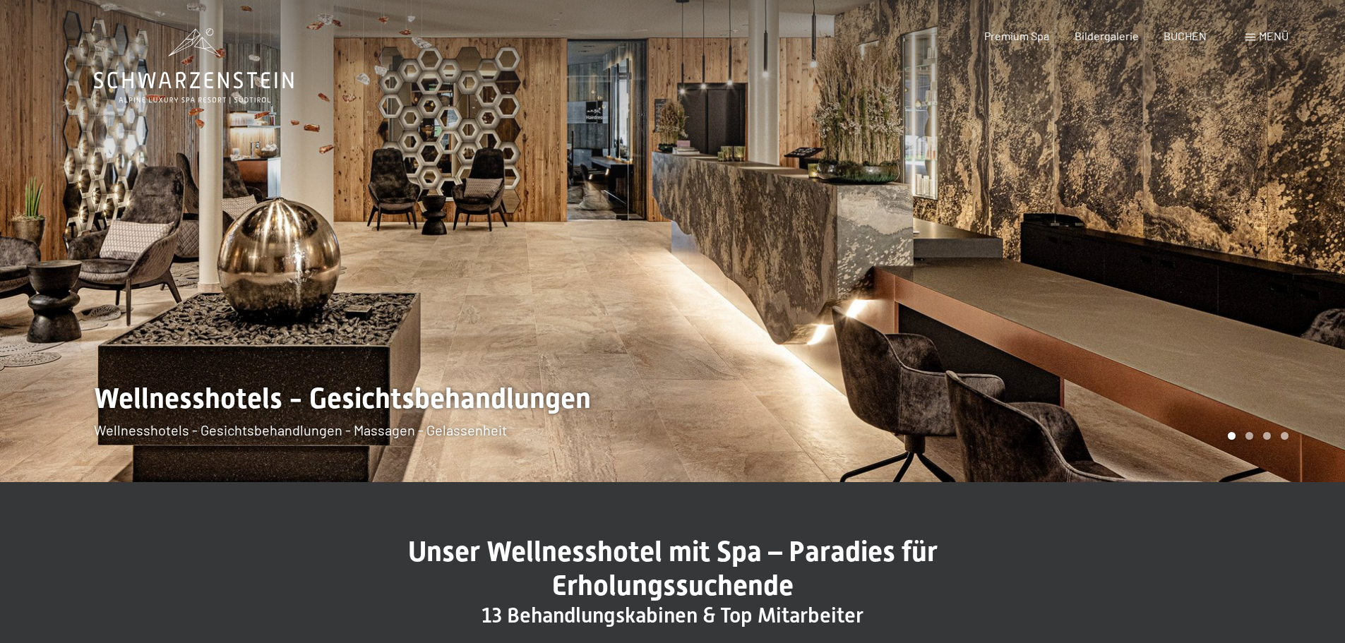
click at [1133, 217] on div at bounding box center [1009, 241] width 673 height 482
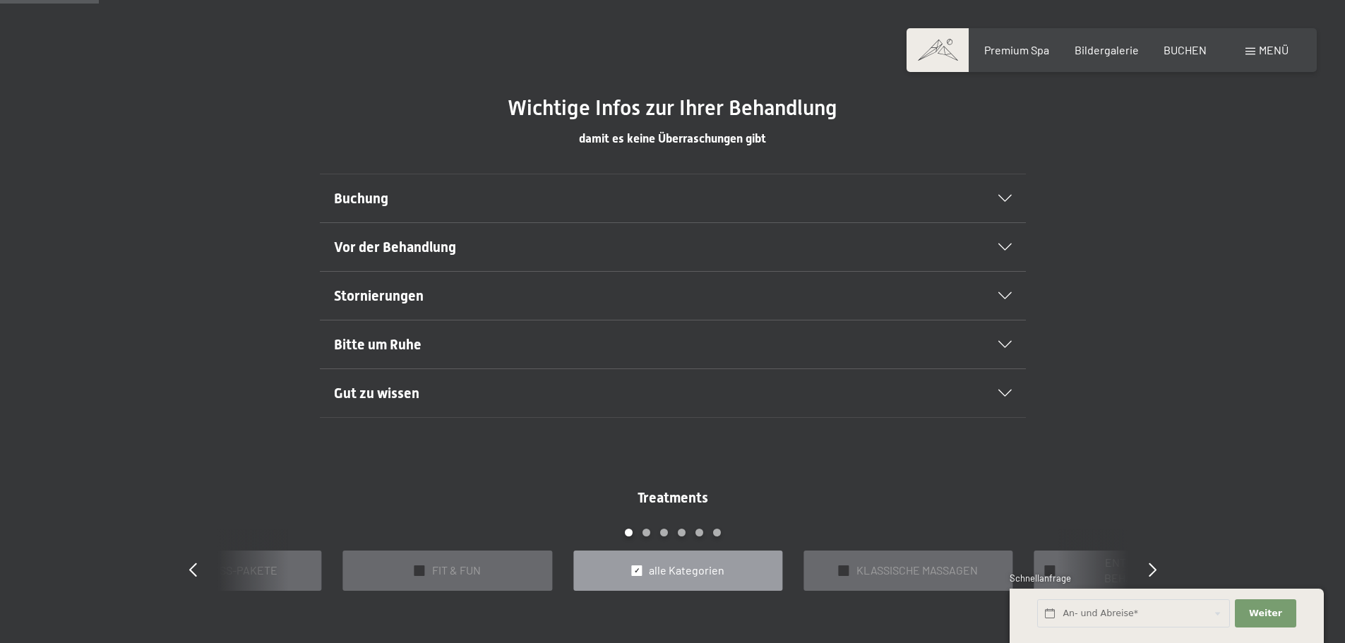
scroll to position [847, 0]
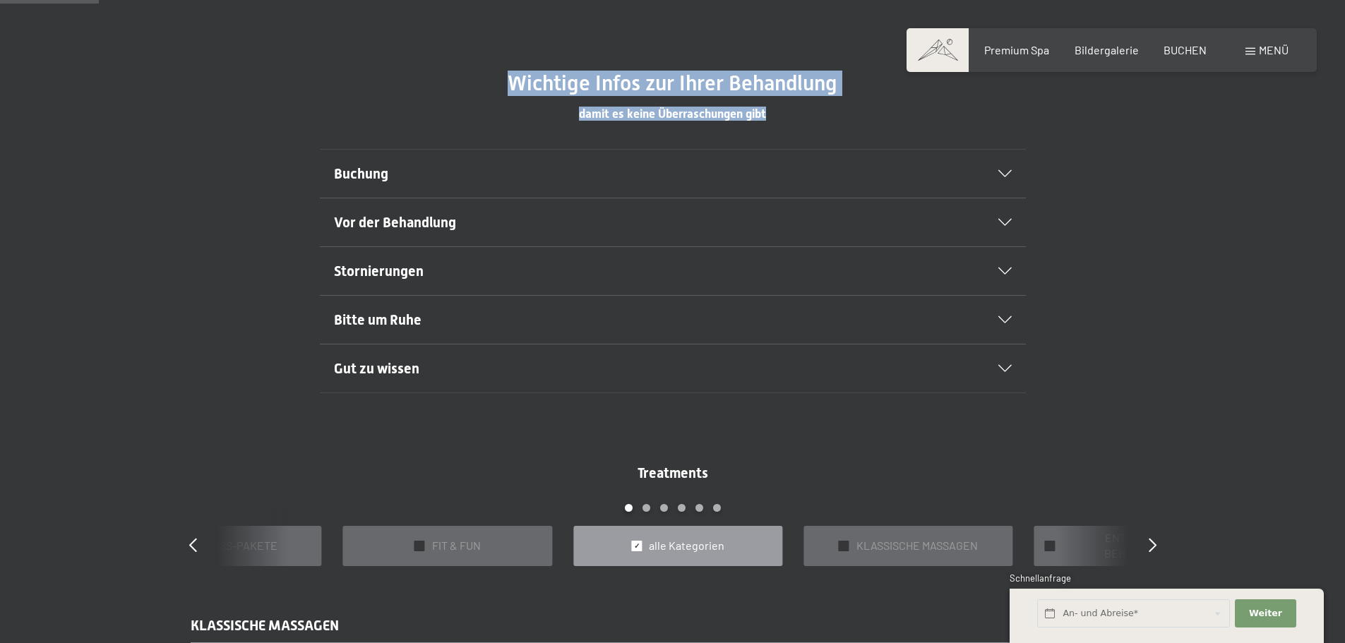
drag, startPoint x: 504, startPoint y: 63, endPoint x: 799, endPoint y: 122, distance: 301.0
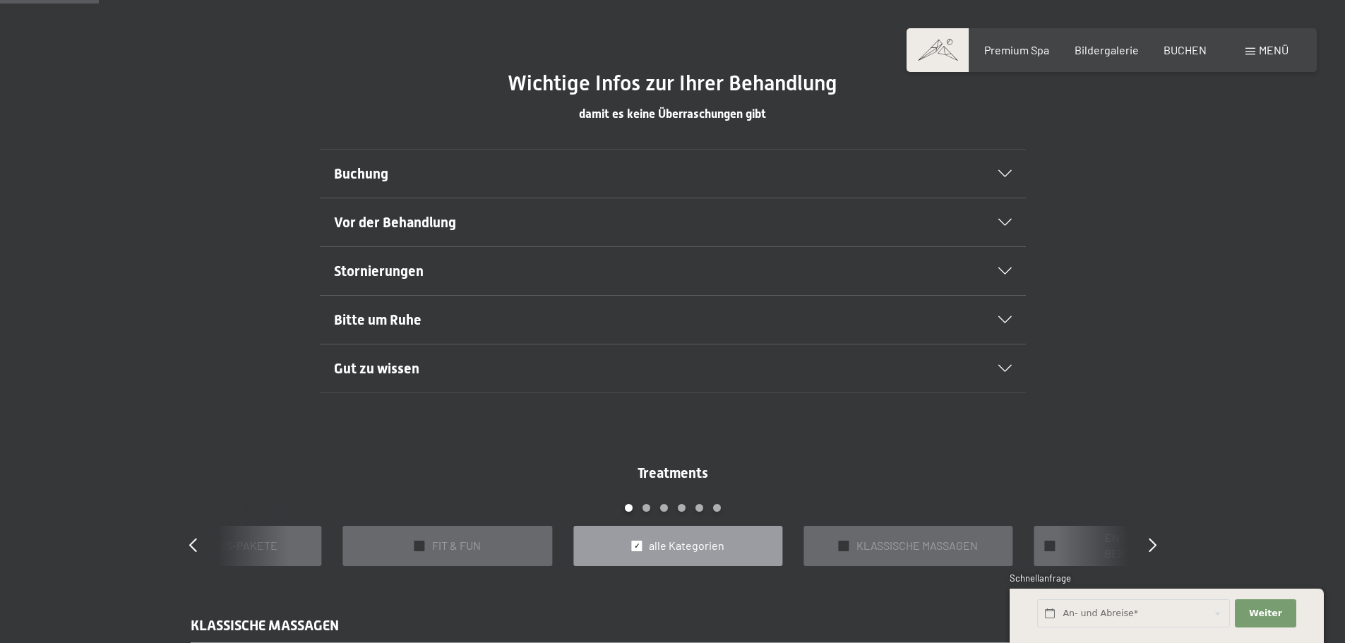
click at [395, 311] on h2 "Bitte um Ruhe" at bounding box center [639, 320] width 610 height 20
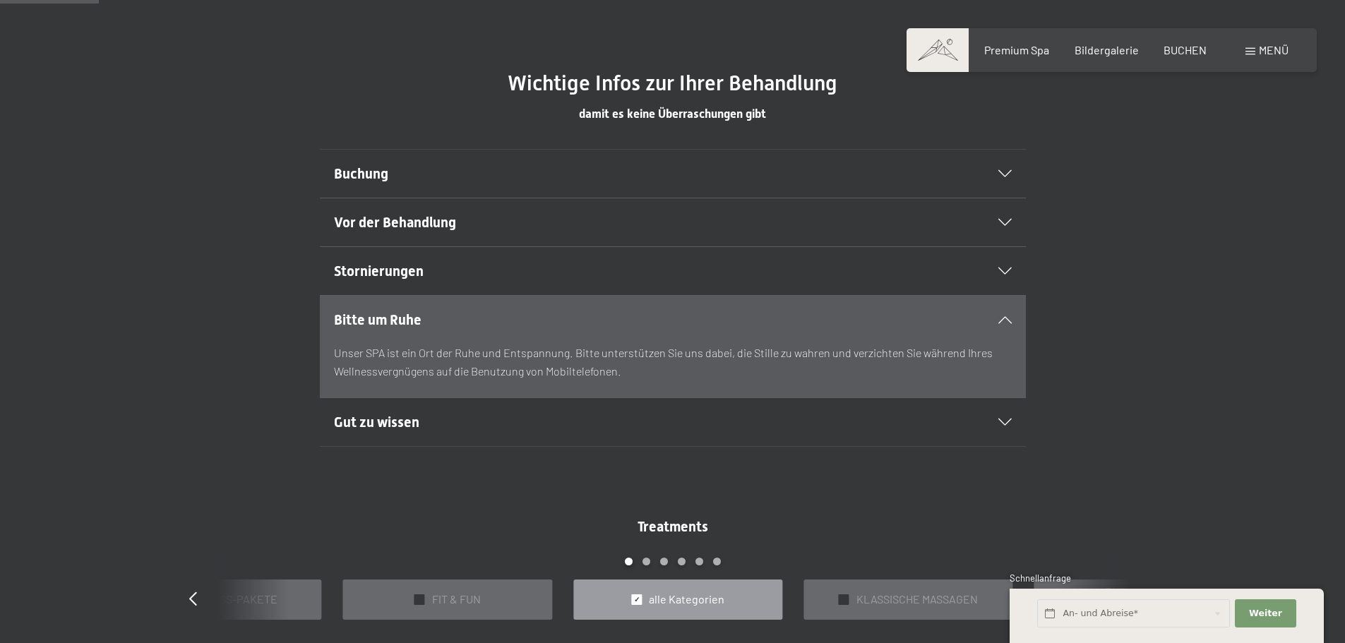
click at [395, 310] on h2 "Bitte um Ruhe" at bounding box center [639, 320] width 610 height 20
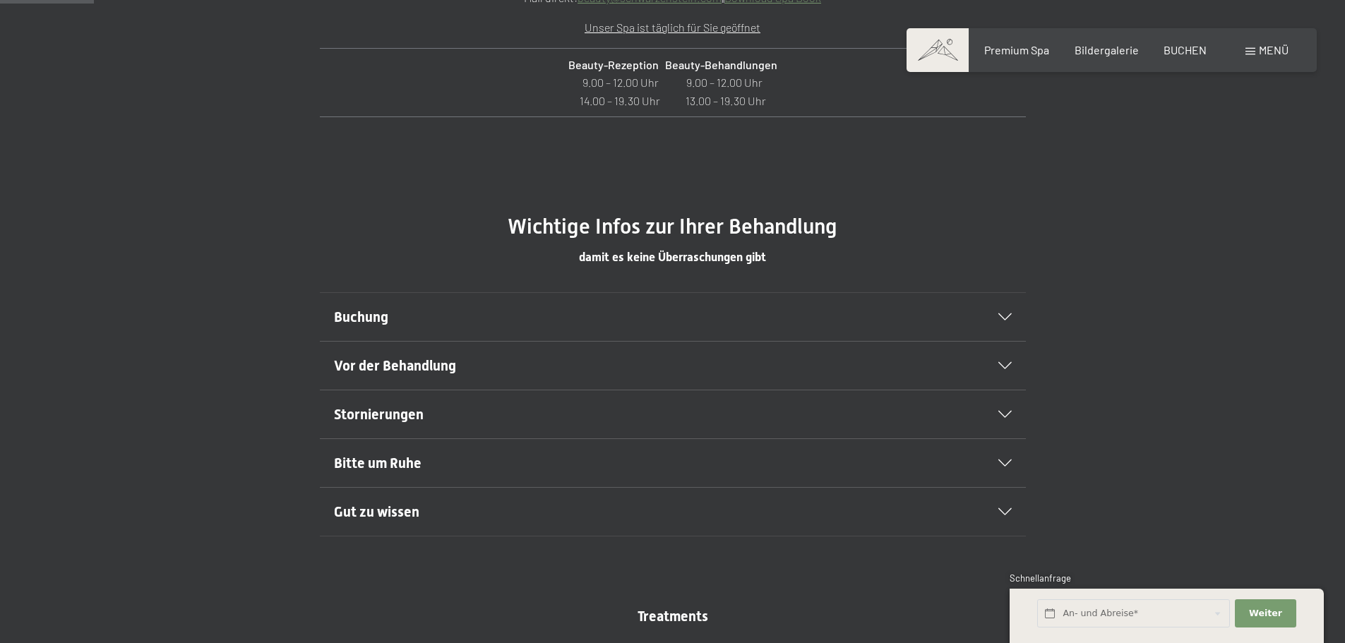
scroll to position [635, 0]
